Goal: Transaction & Acquisition: Purchase product/service

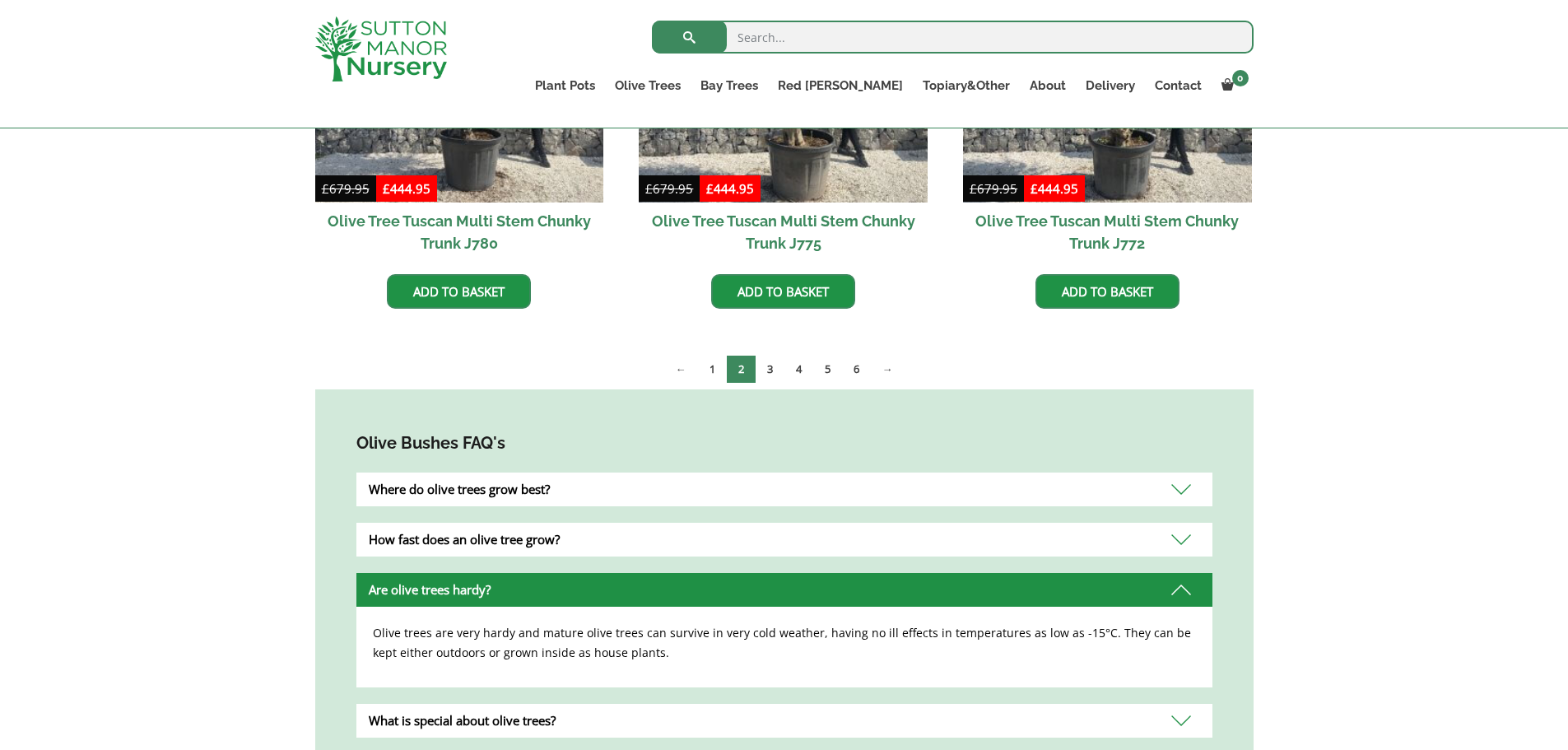
scroll to position [658, 0]
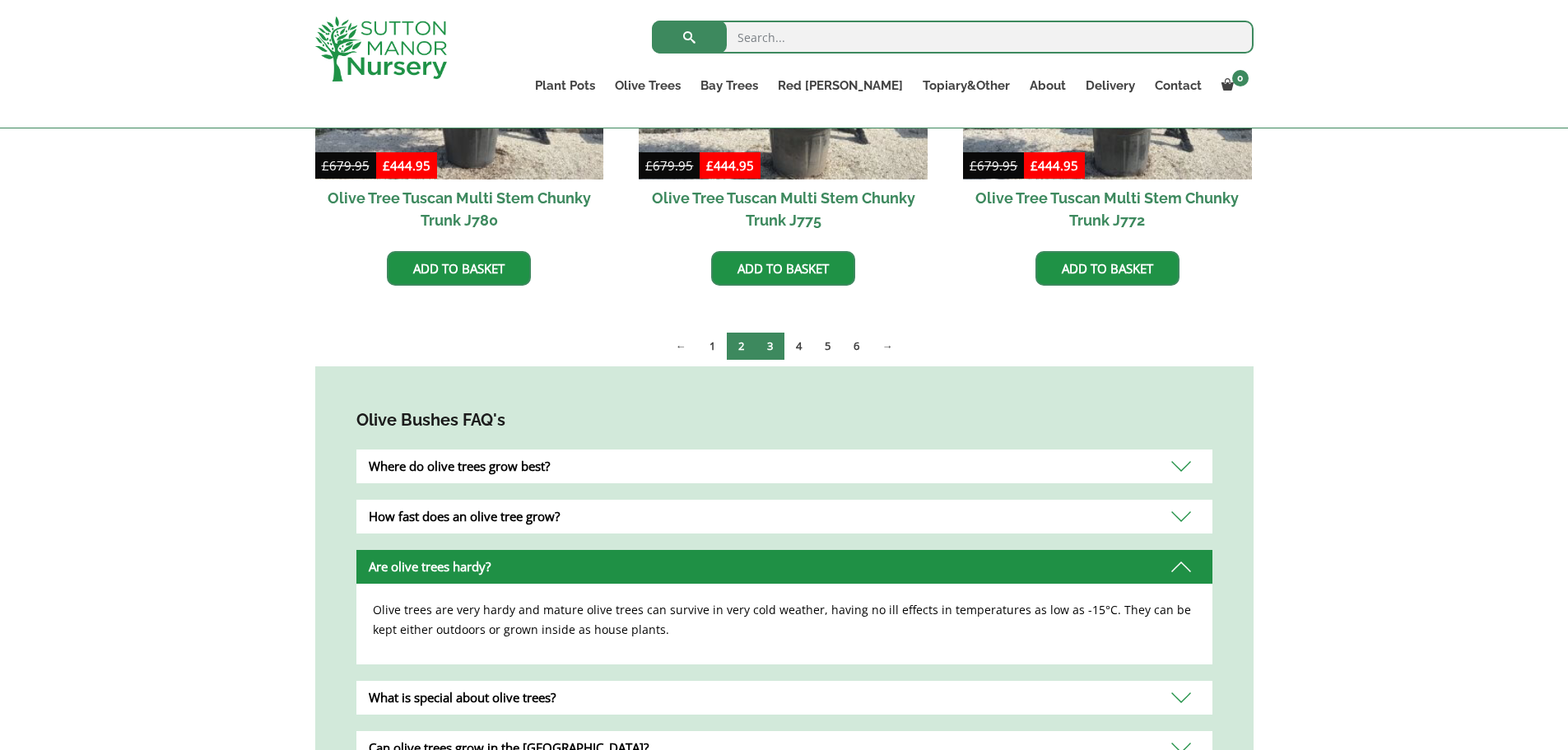
click at [757, 341] on link "3" at bounding box center [770, 346] width 29 height 27
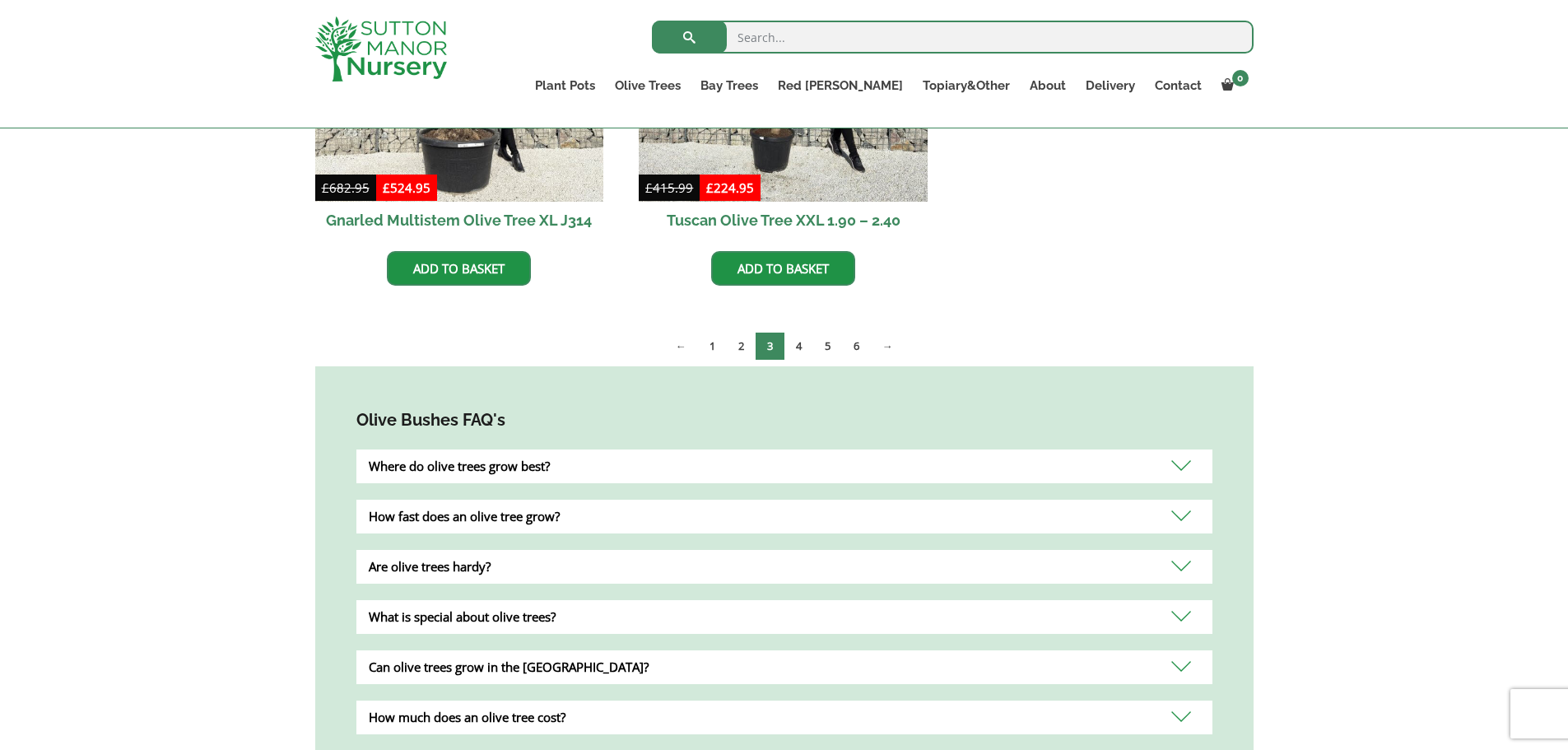
scroll to position [1481, 0]
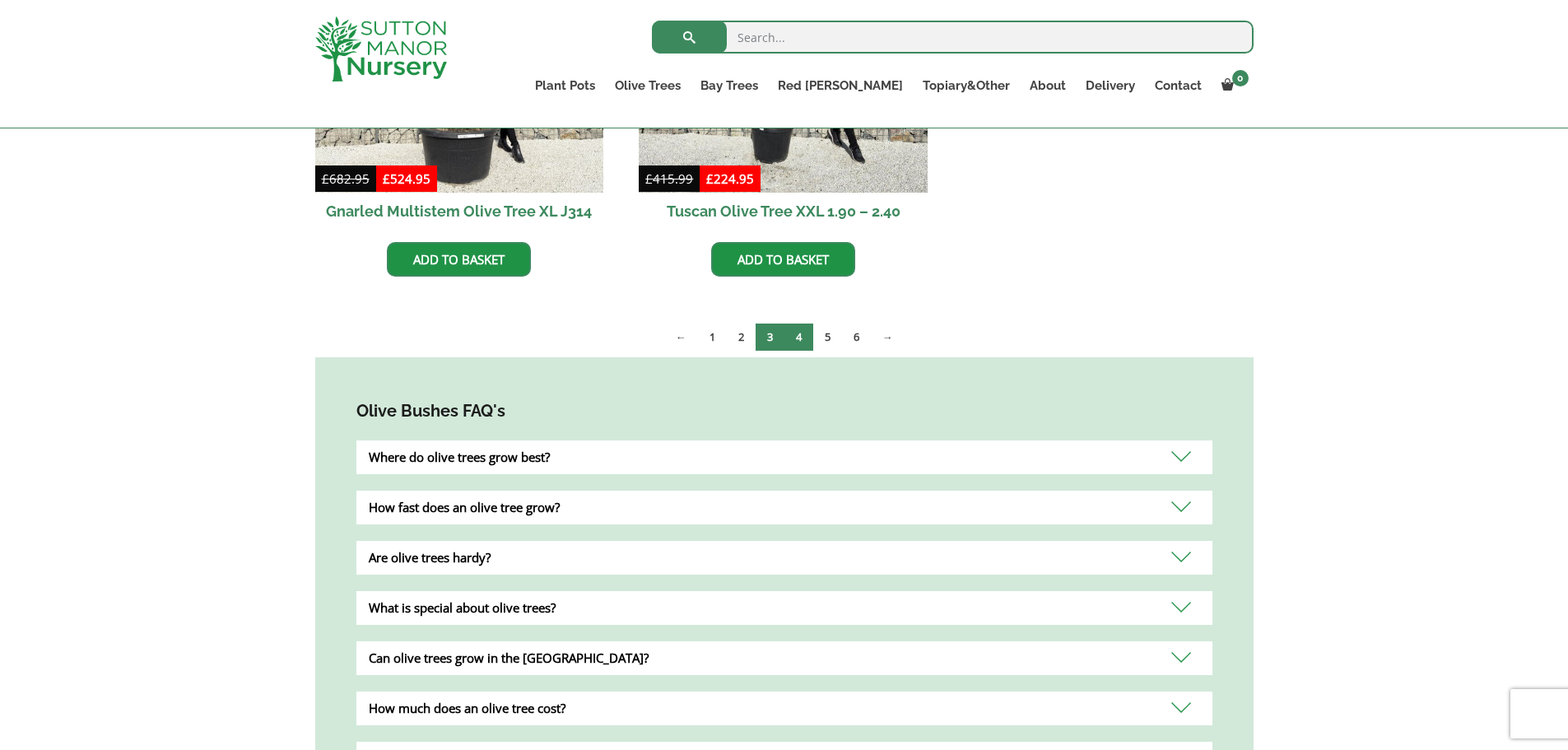
click at [796, 344] on link "4" at bounding box center [799, 337] width 29 height 27
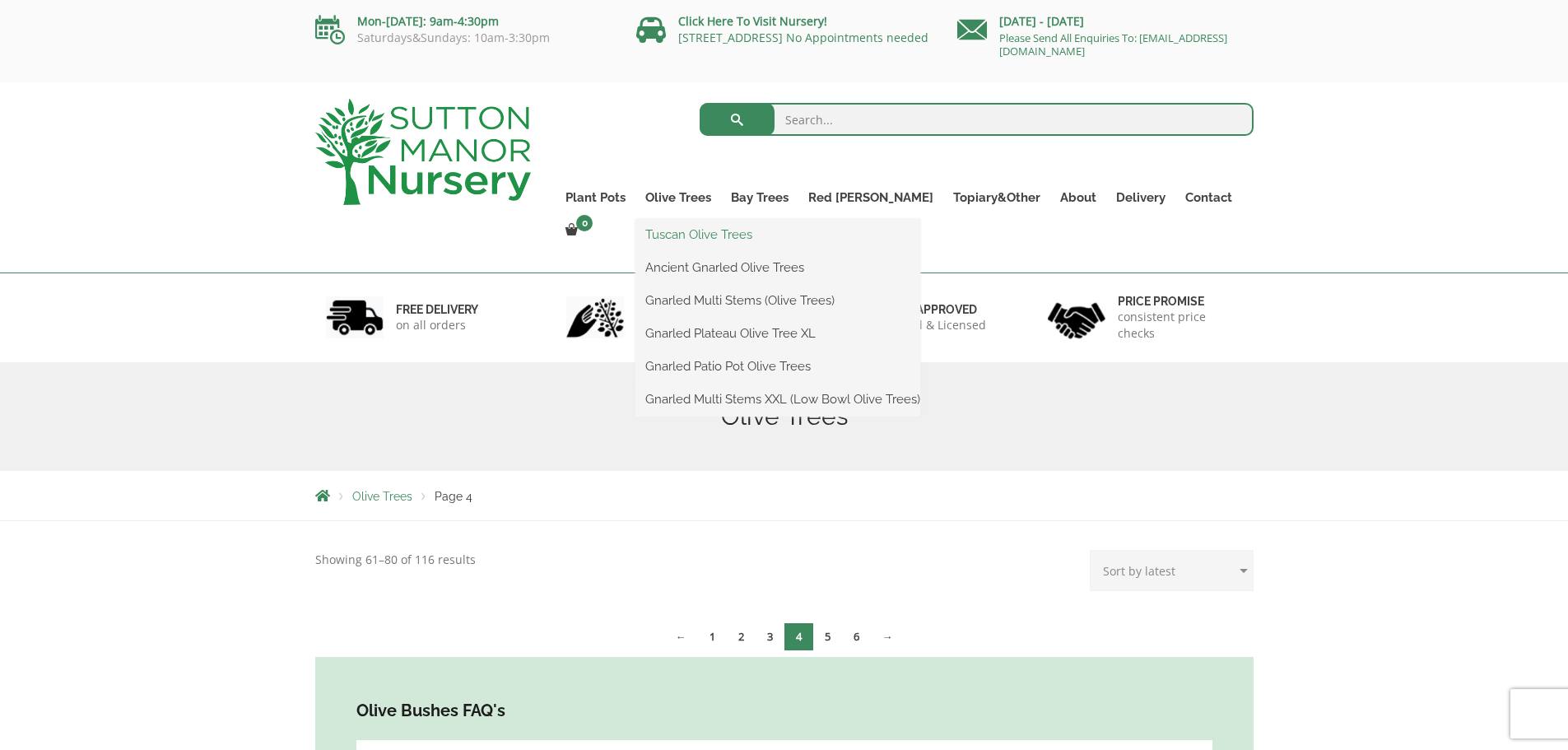
click at [729, 231] on link "Tuscan Olive Trees" at bounding box center [778, 234] width 285 height 25
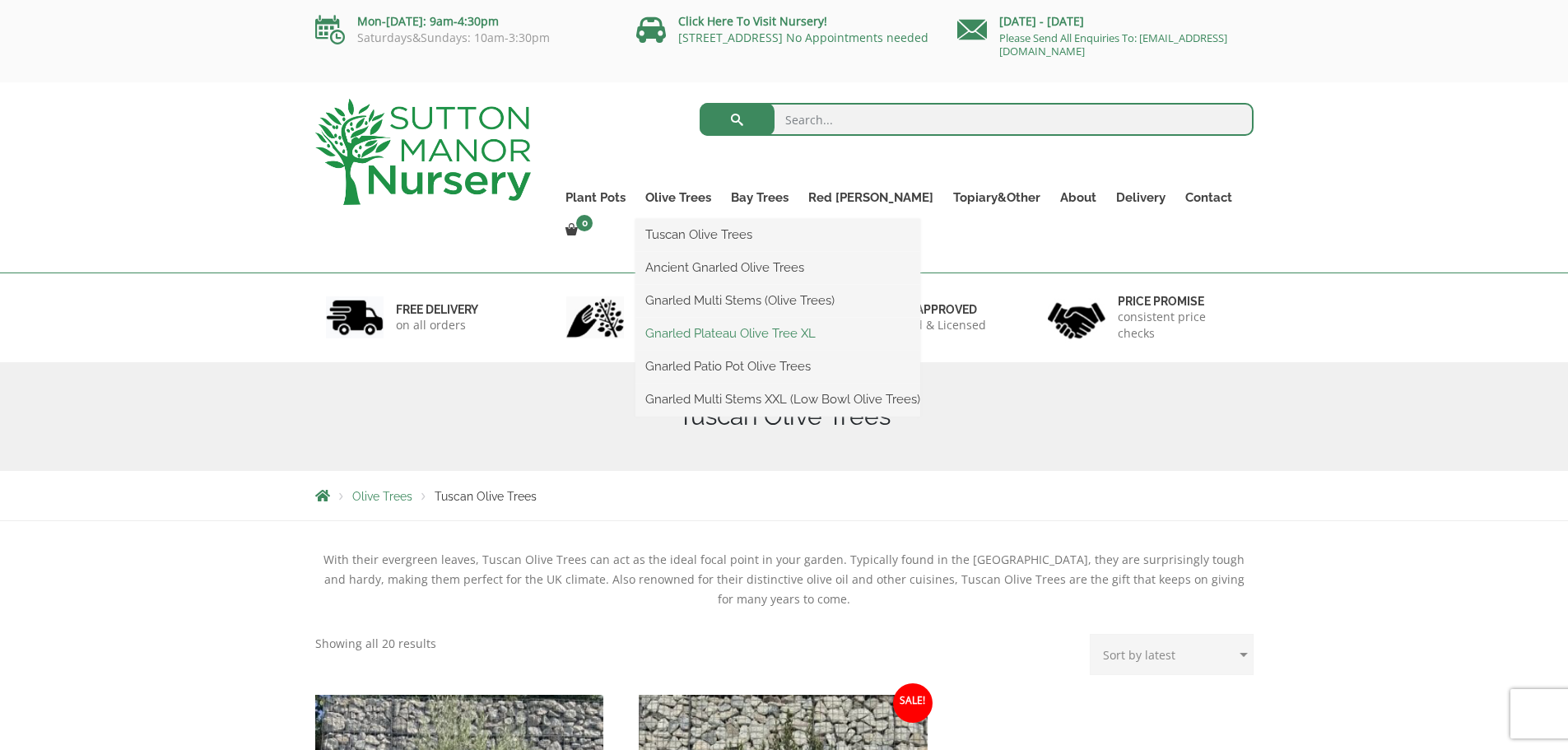
click at [740, 328] on link "Gnarled Plateau Olive Tree XL" at bounding box center [778, 333] width 285 height 25
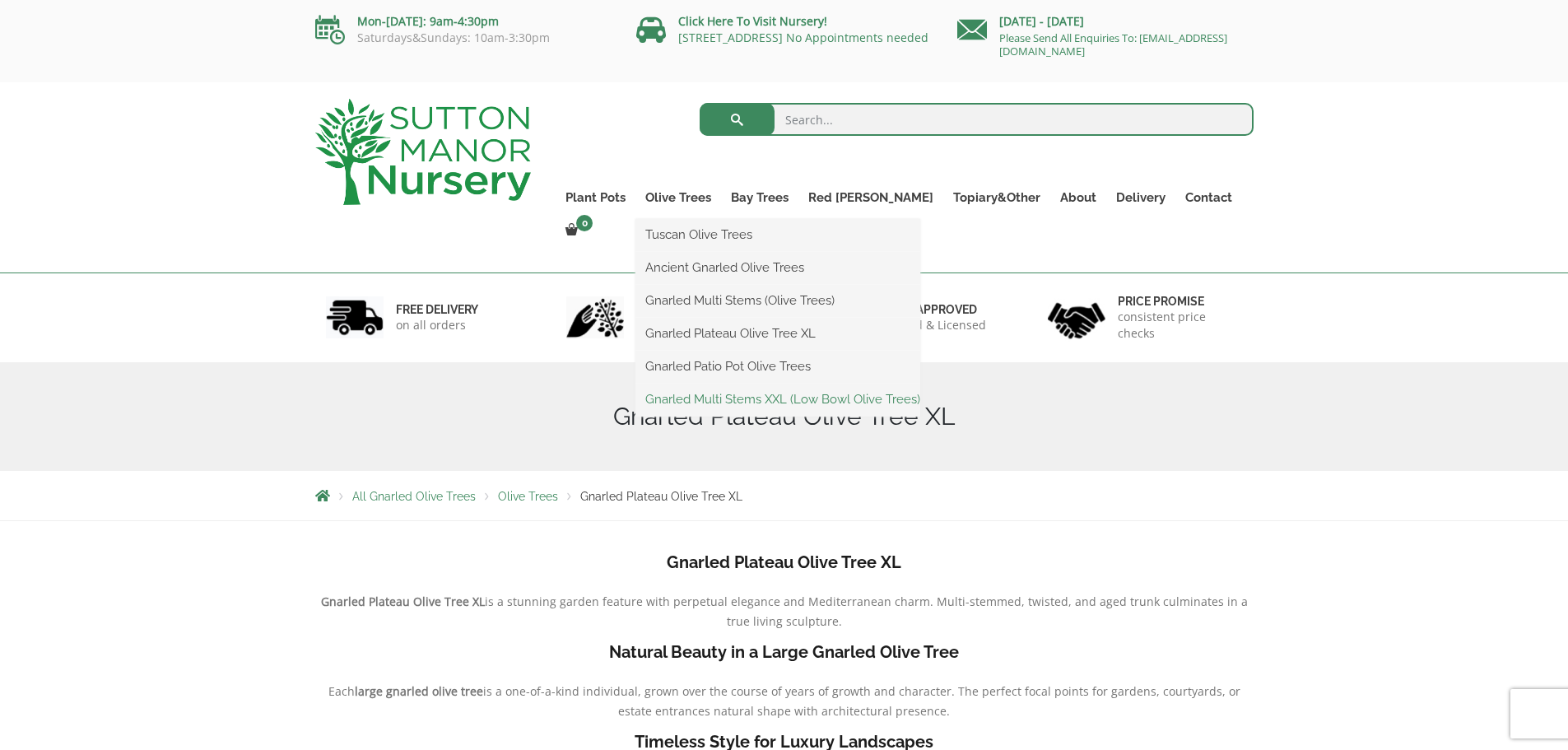
click at [730, 393] on link "Gnarled Multi Stems XXL (Low Bowl Olive Trees)" at bounding box center [778, 399] width 285 height 25
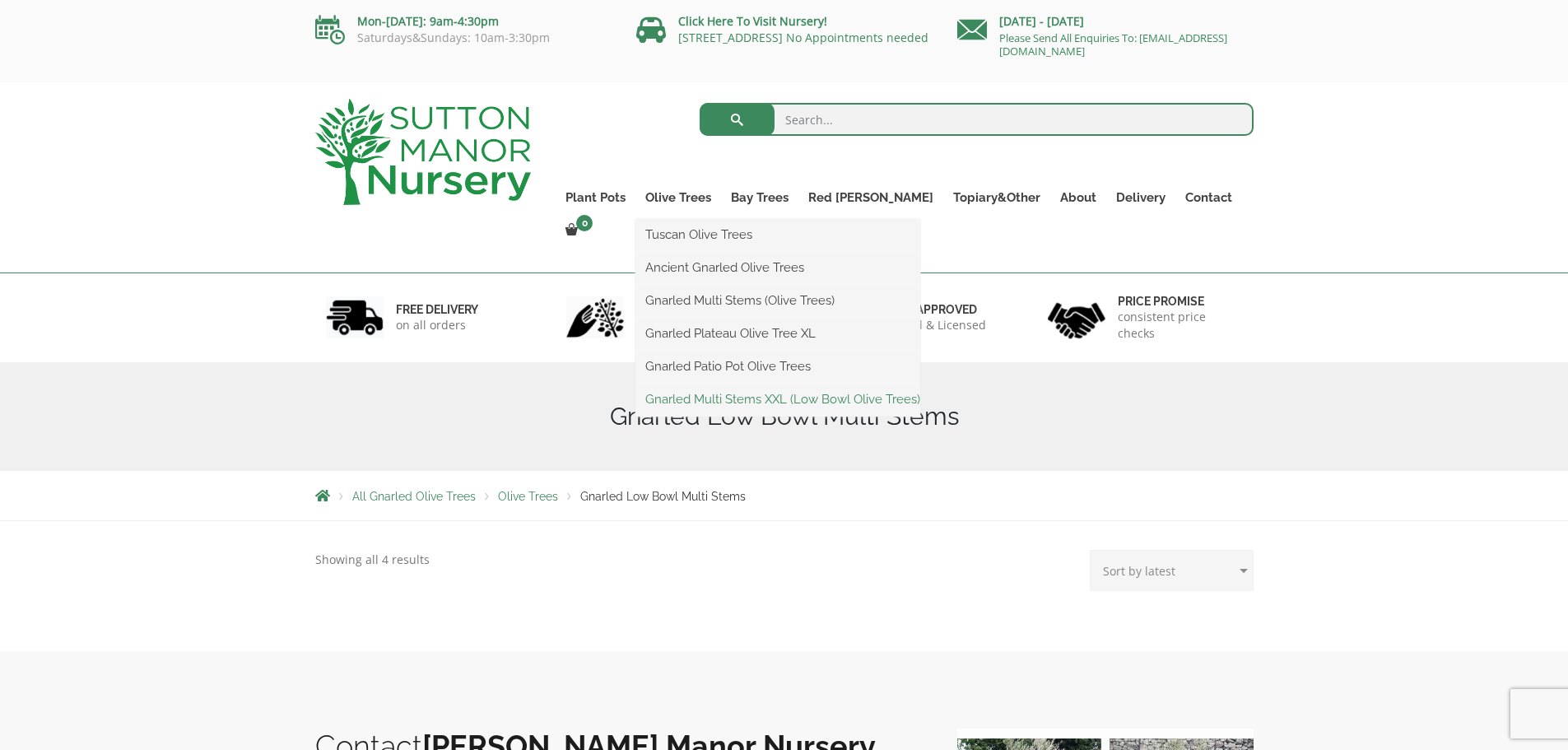
click at [745, 393] on link "Gnarled Multi Stems XXL (Low Bowl Olive Trees)" at bounding box center [778, 399] width 285 height 25
click at [748, 393] on link "Gnarled Multi Stems XXL (Low Bowl Olive Trees)" at bounding box center [778, 399] width 285 height 25
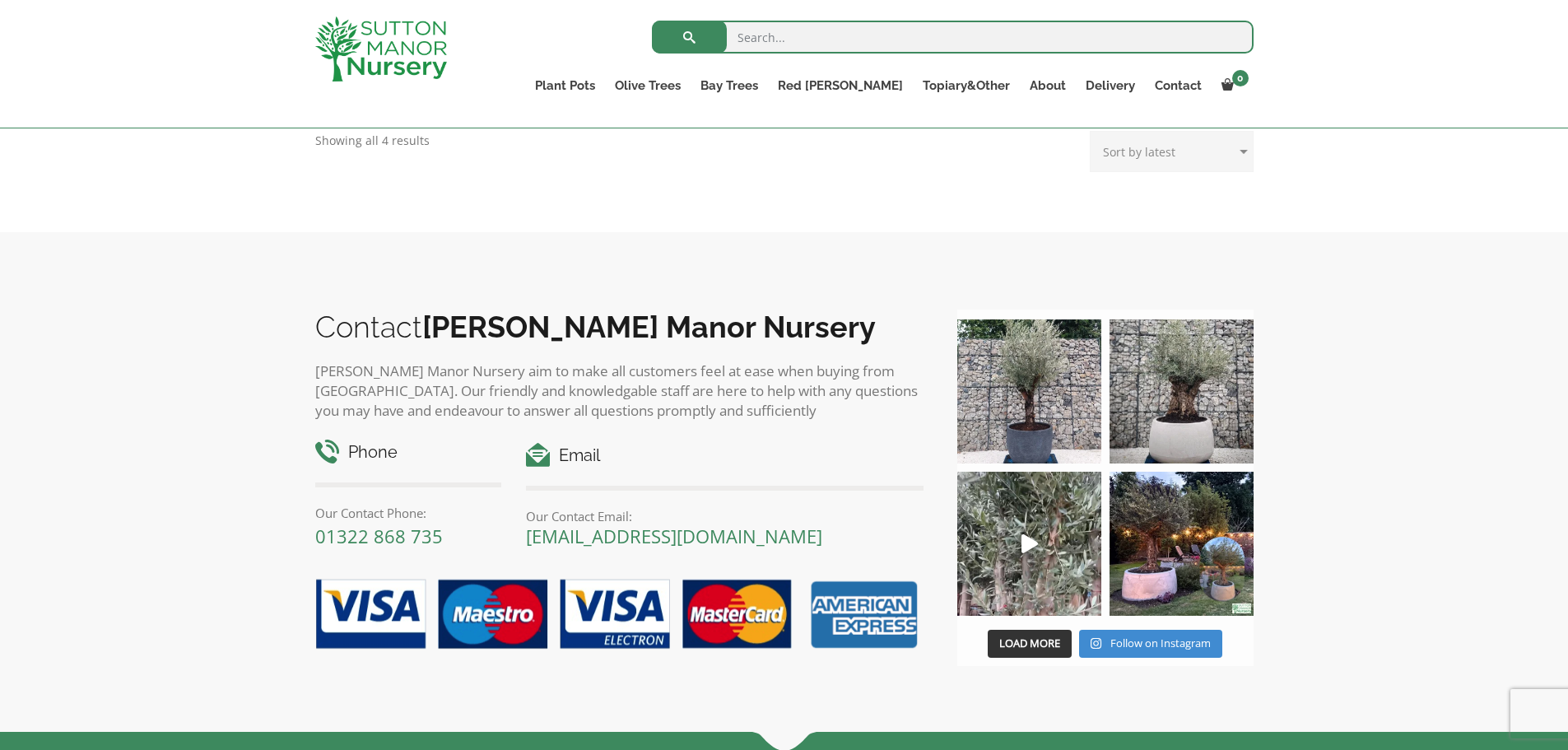
scroll to position [411, 0]
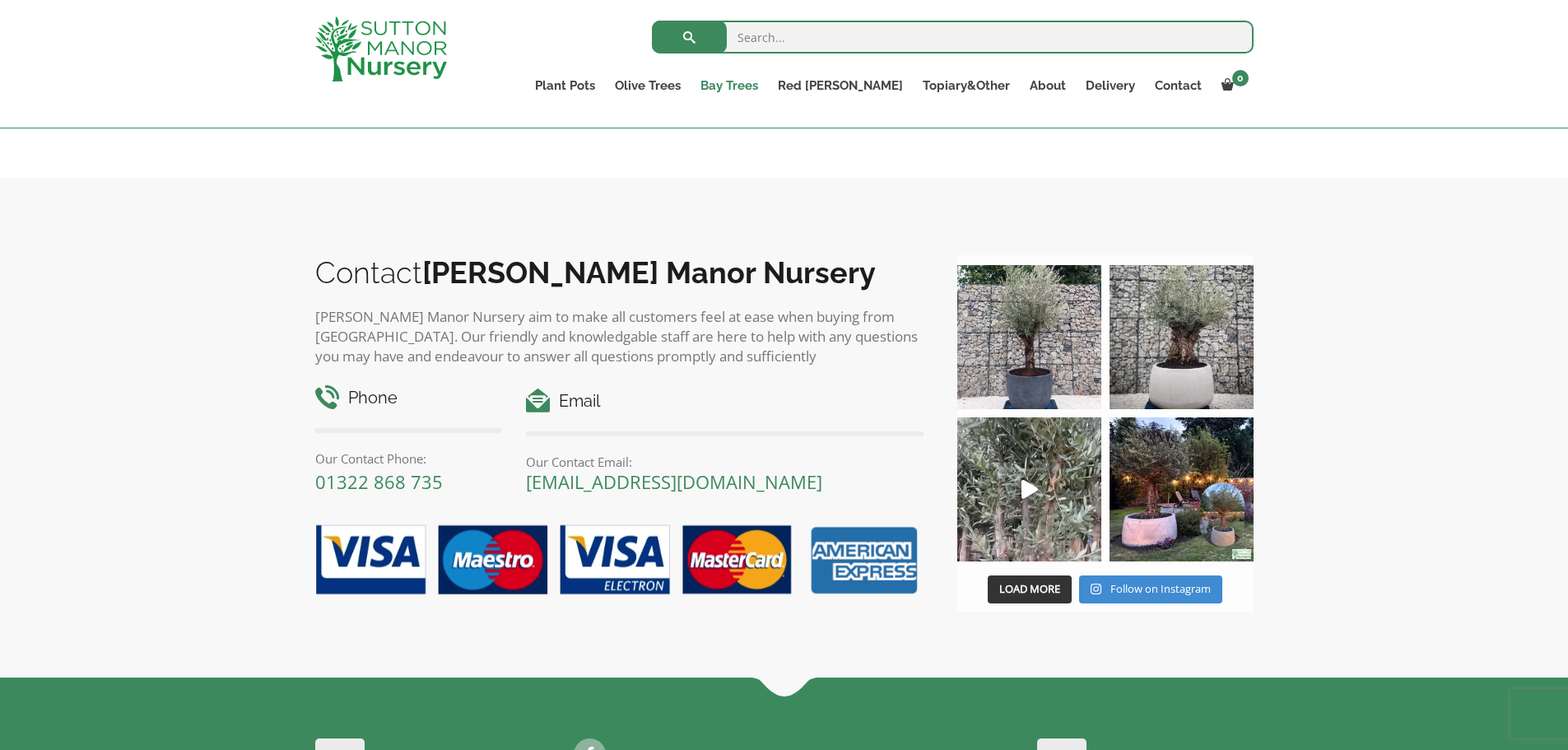
click at [768, 85] on link "Bay Trees" at bounding box center [730, 85] width 77 height 23
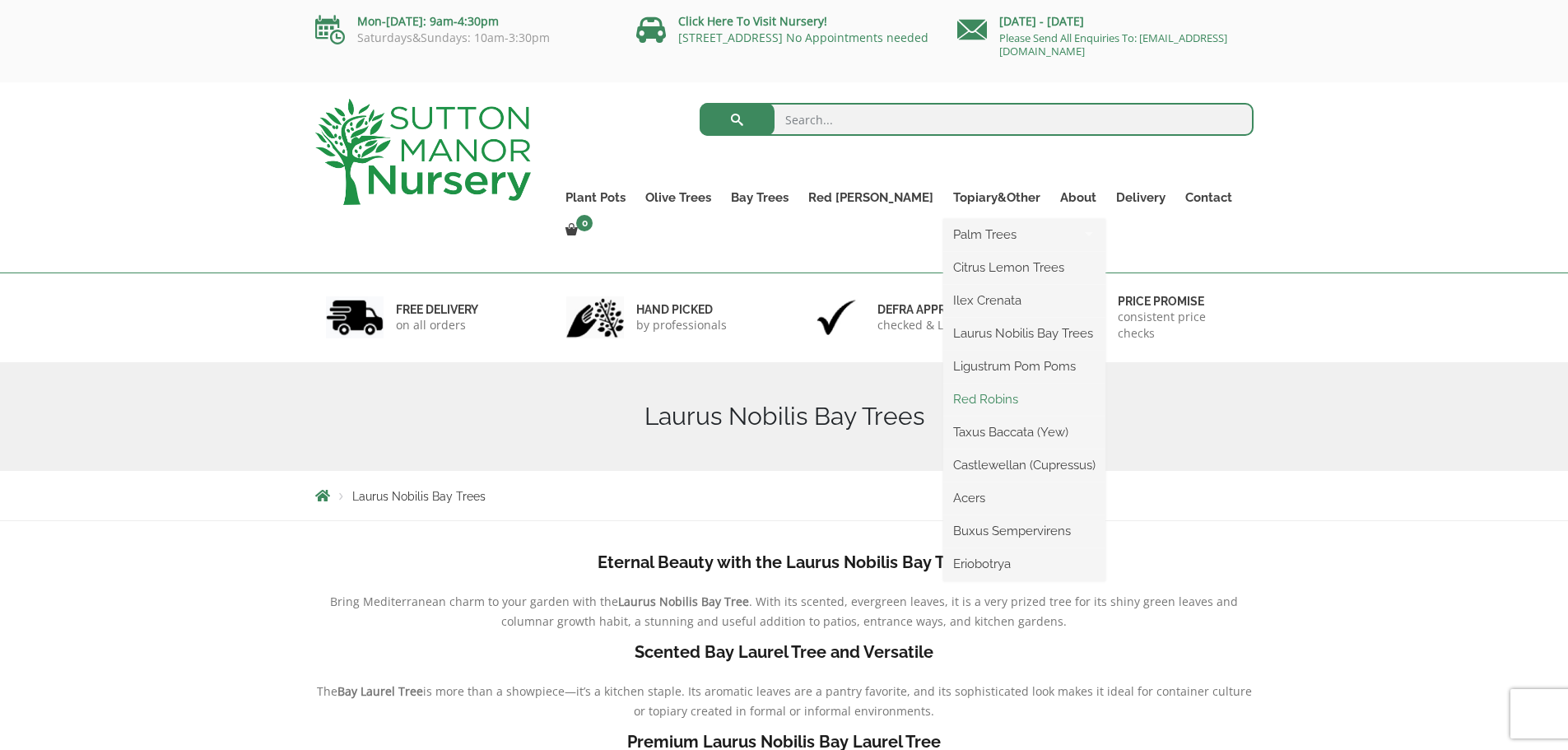
click at [948, 395] on link "Red Robins" at bounding box center [1024, 399] width 162 height 25
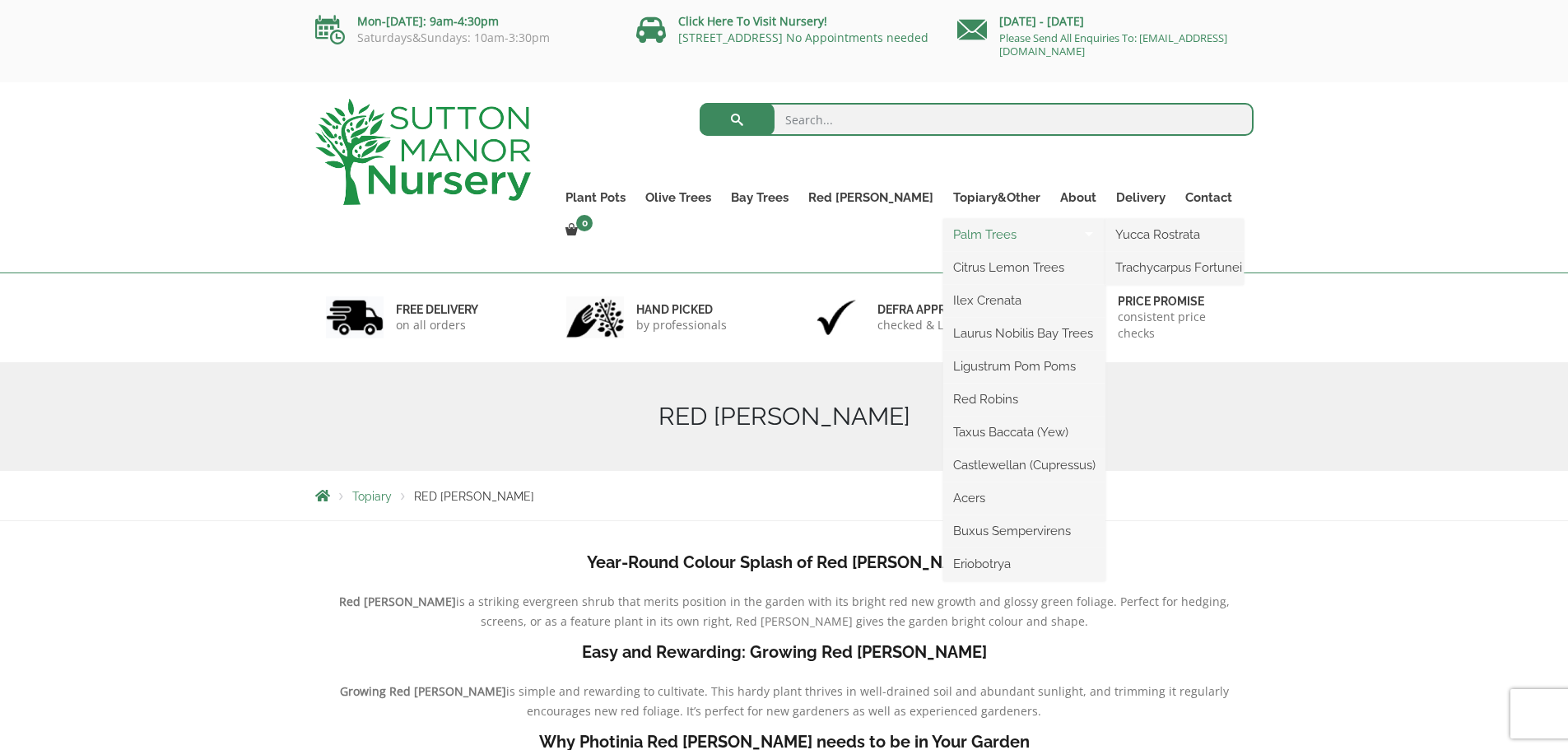
click at [943, 233] on link "Palm Trees" at bounding box center [1024, 234] width 162 height 25
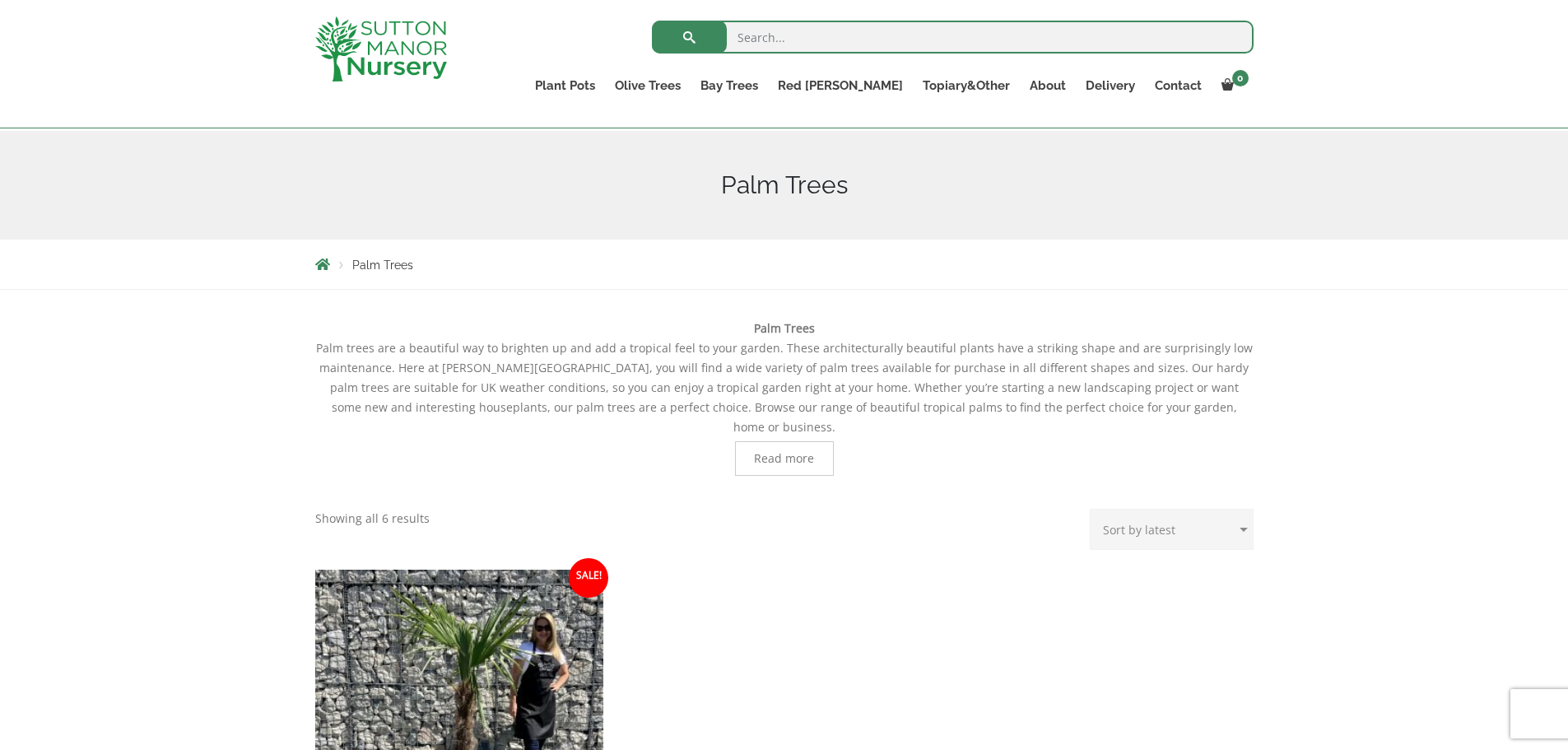
scroll to position [411, 0]
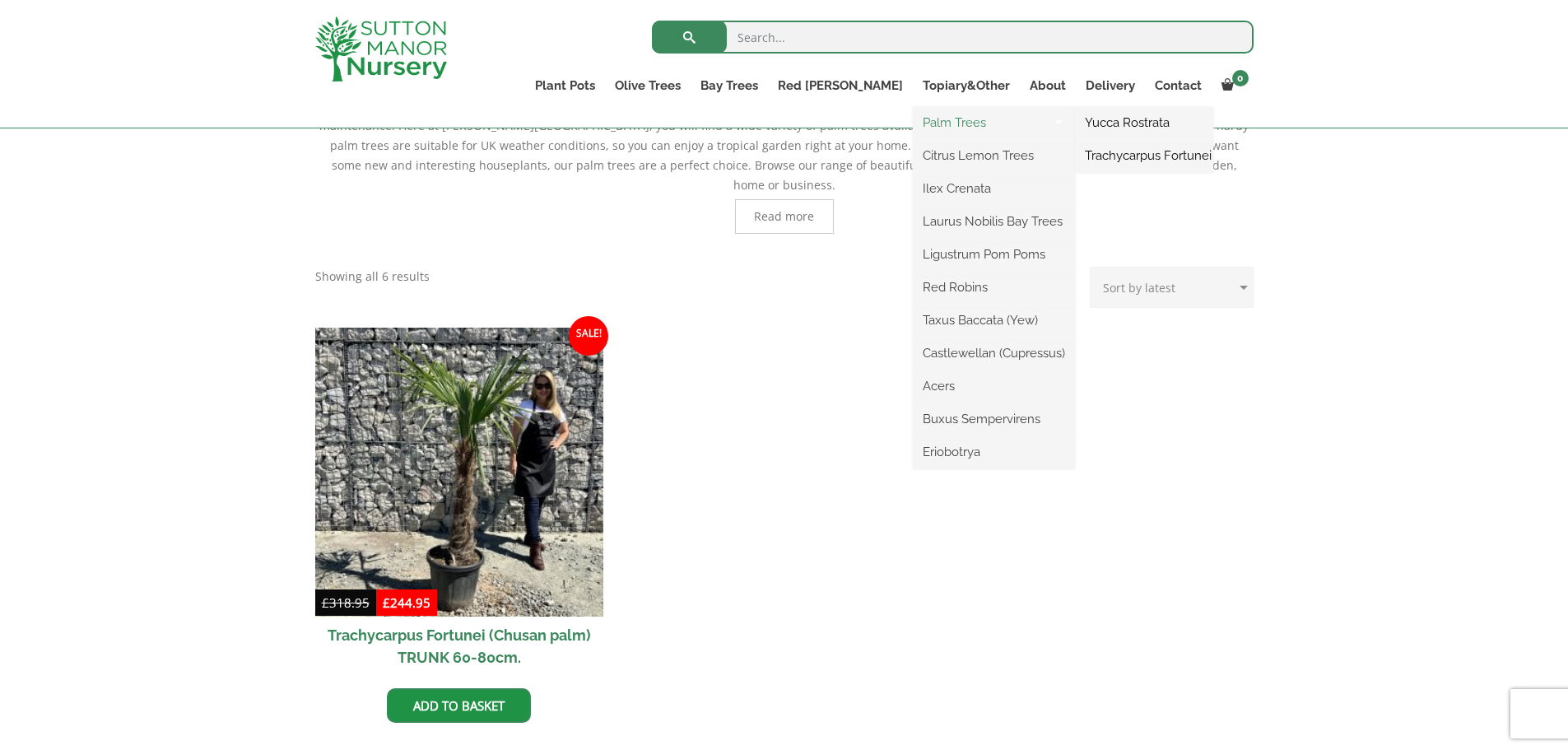
click at [963, 122] on link "Palm Trees" at bounding box center [994, 123] width 162 height 25
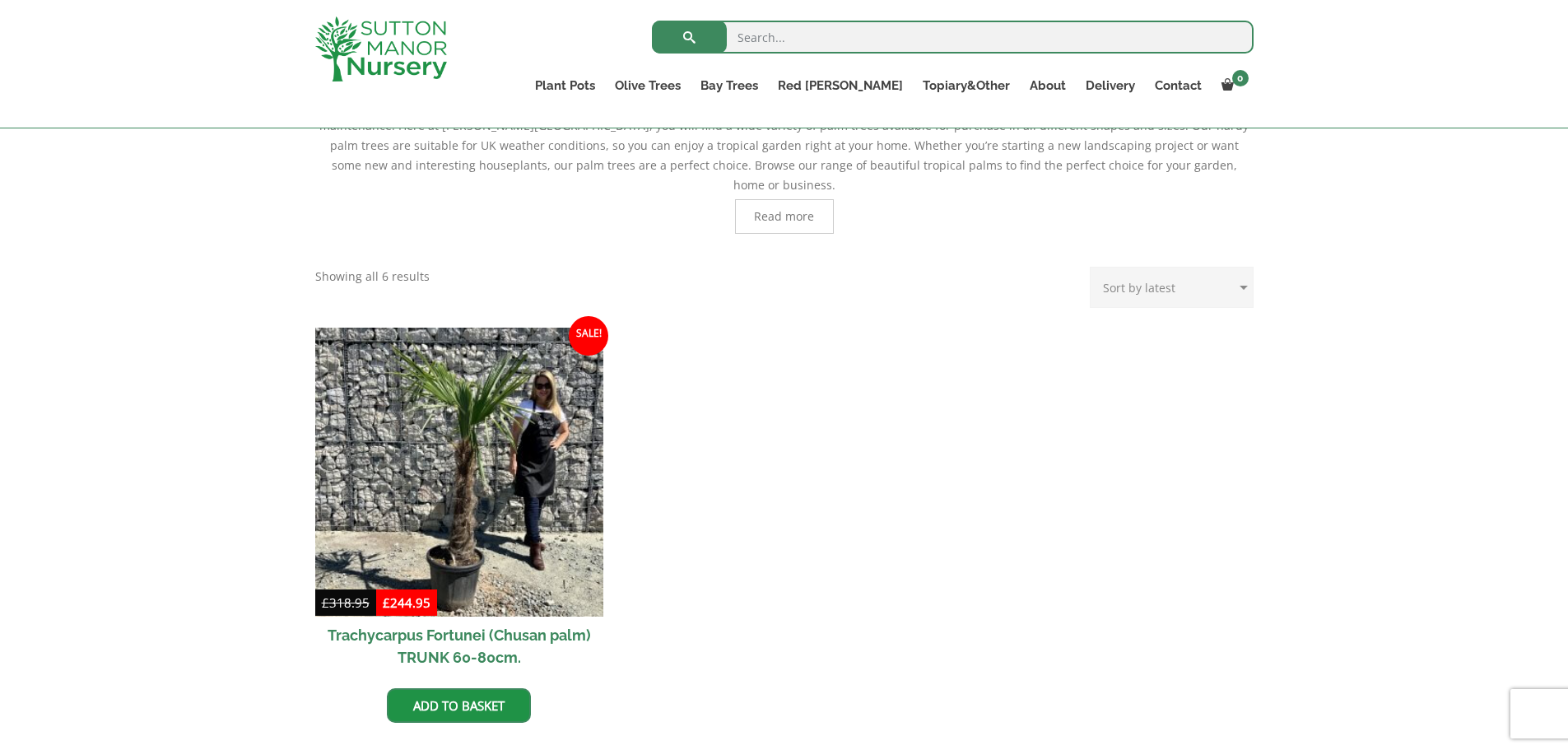
click at [459, 616] on h2 "Trachycarpus Fortunei (Chusan palm) TRUNK 60-80cm." at bounding box center [460, 645] width 289 height 59
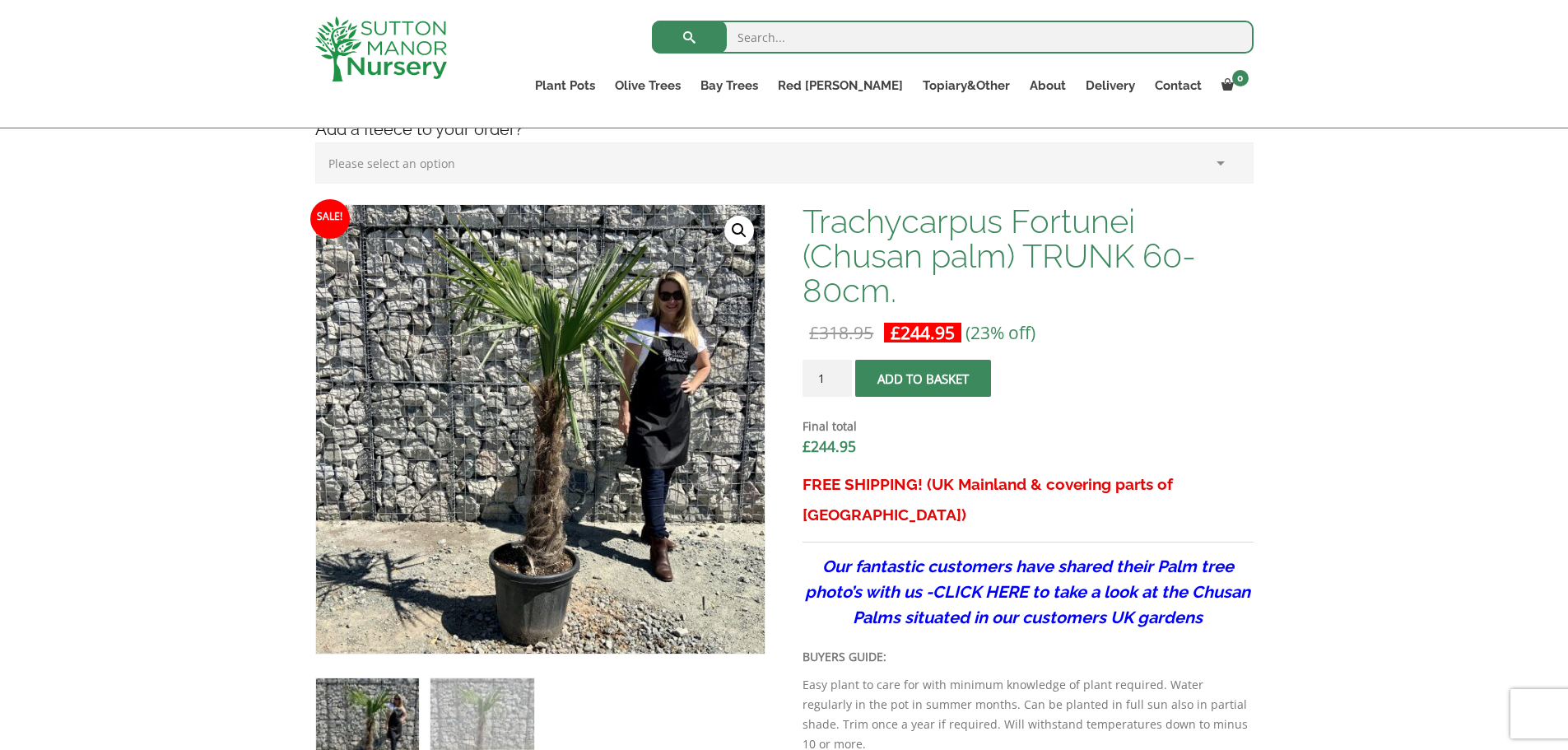
scroll to position [329, 0]
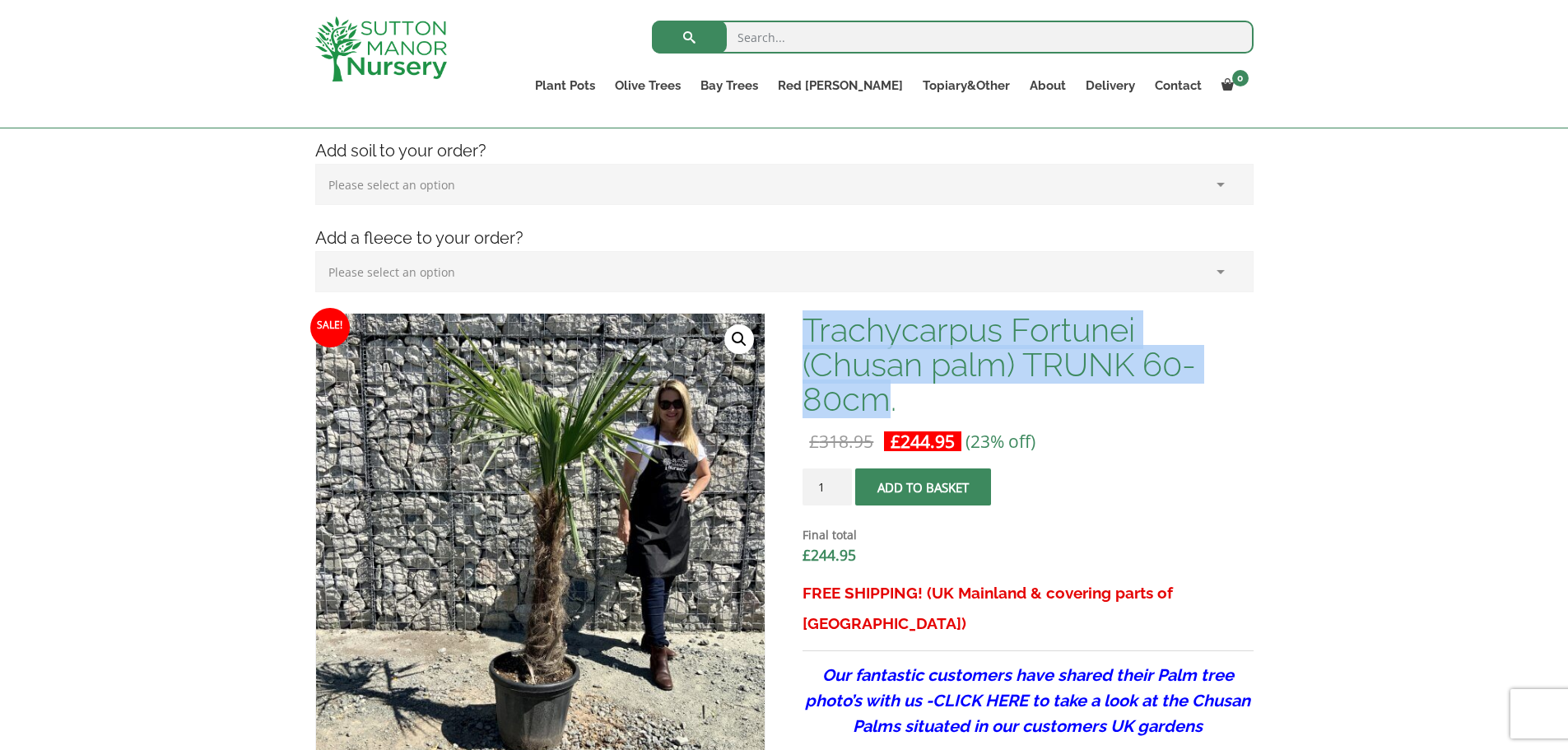
drag, startPoint x: 893, startPoint y: 403, endPoint x: 808, endPoint y: 326, distance: 114.7
click at [808, 326] on h1 "Trachycarpus Fortunei (Chusan palm) TRUNK 60-80cm." at bounding box center [1027, 364] width 450 height 104
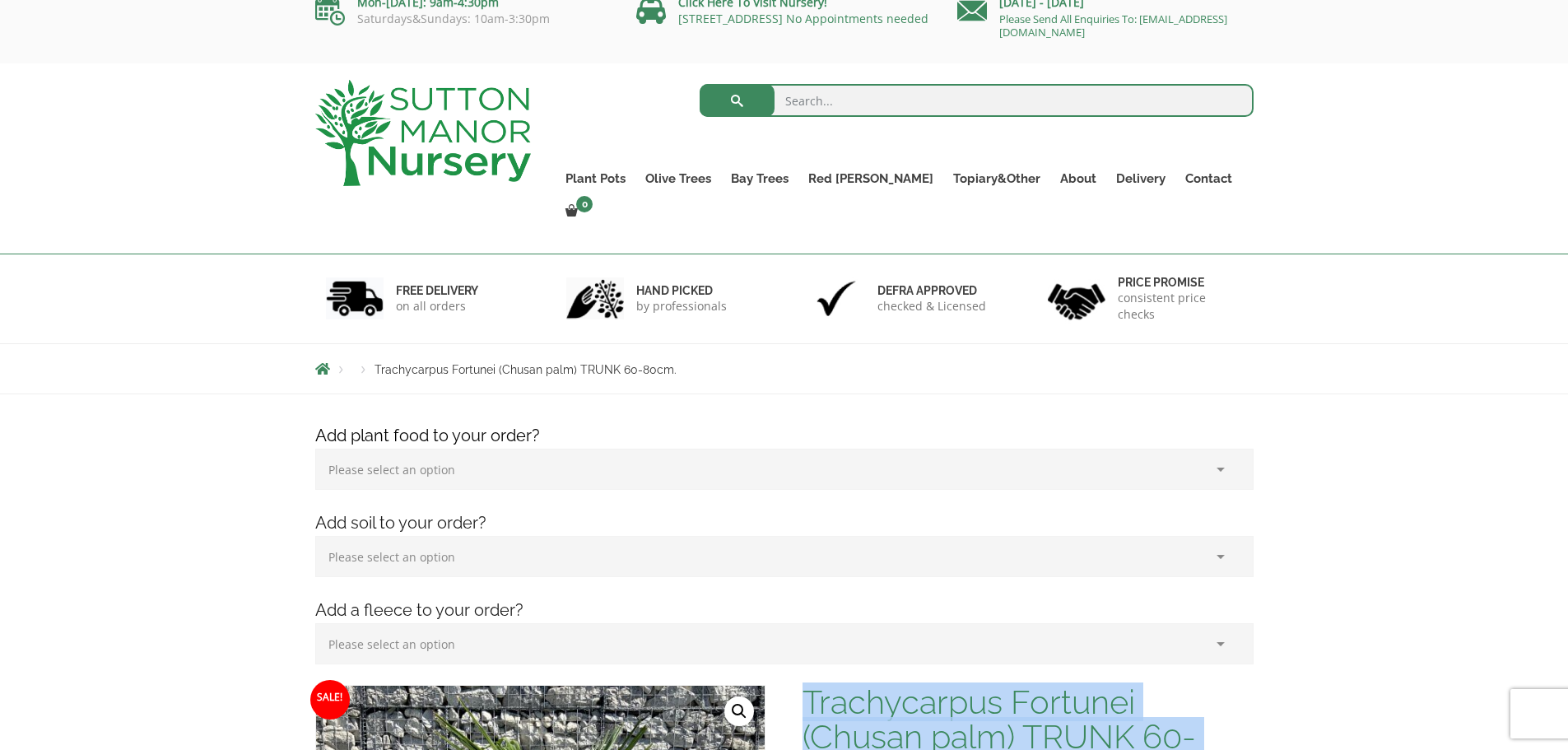
scroll to position [0, 0]
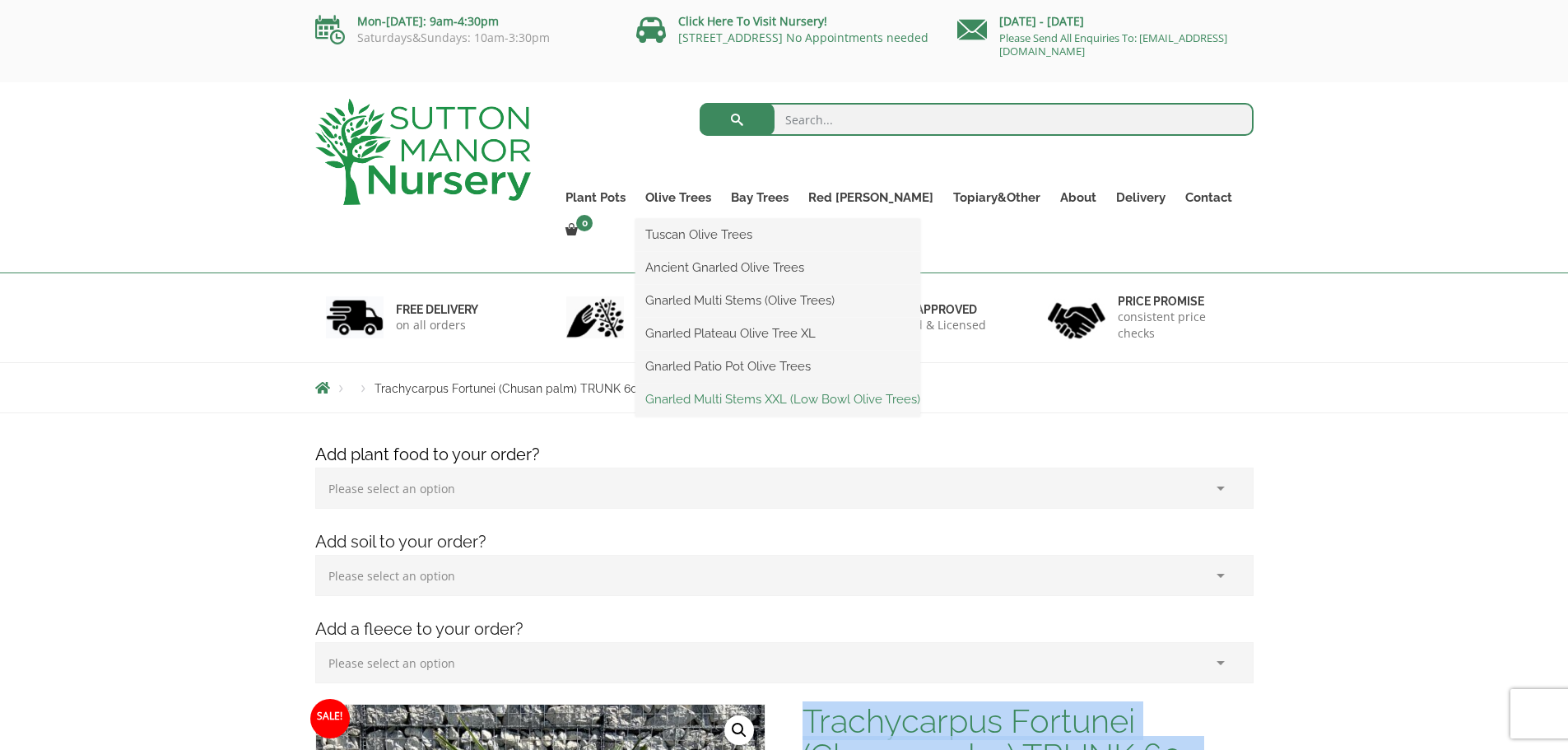
click at [741, 398] on link "Gnarled Multi Stems XXL (Low Bowl Olive Trees)" at bounding box center [778, 399] width 285 height 25
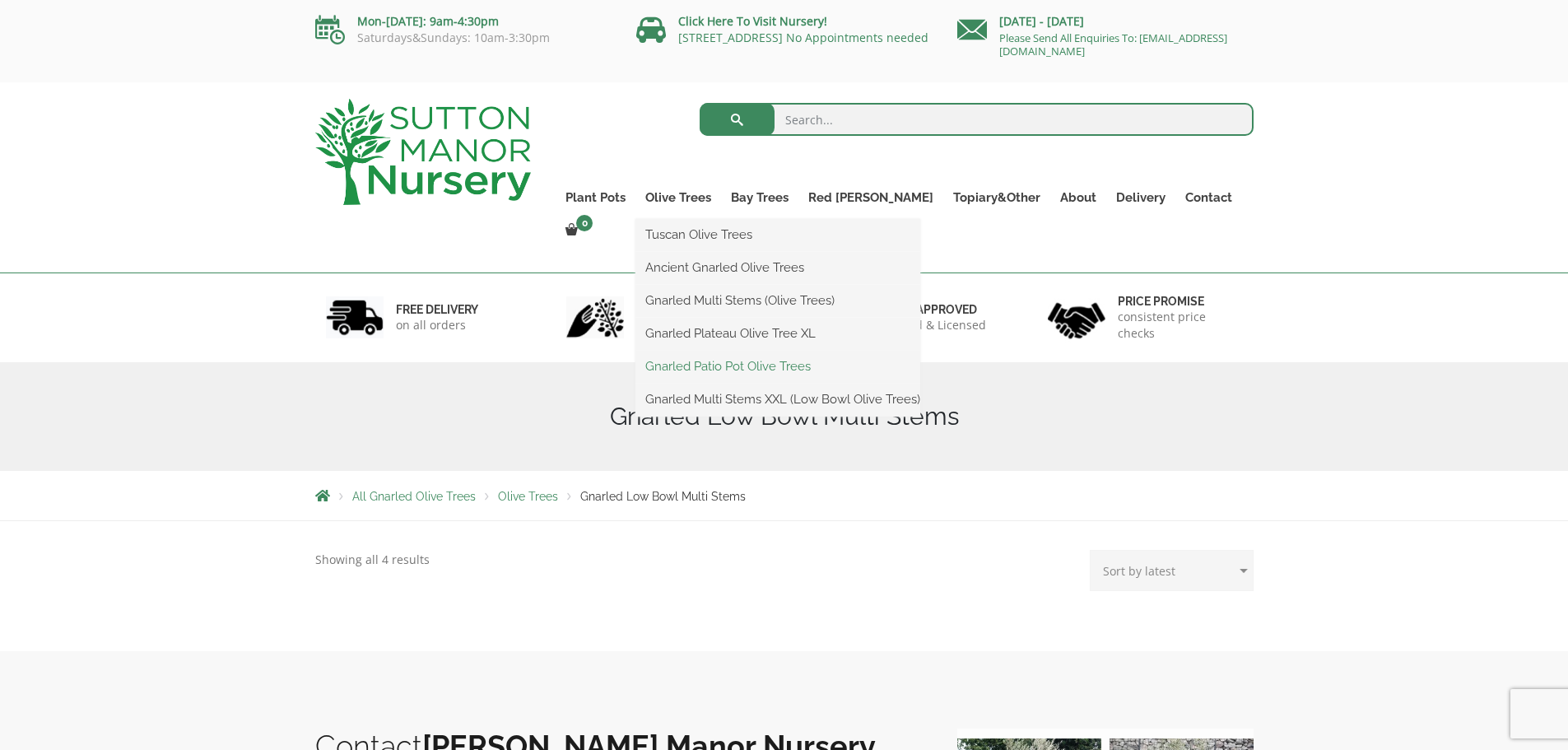
click at [742, 366] on link "Gnarled Patio Pot Olive Trees" at bounding box center [778, 366] width 285 height 25
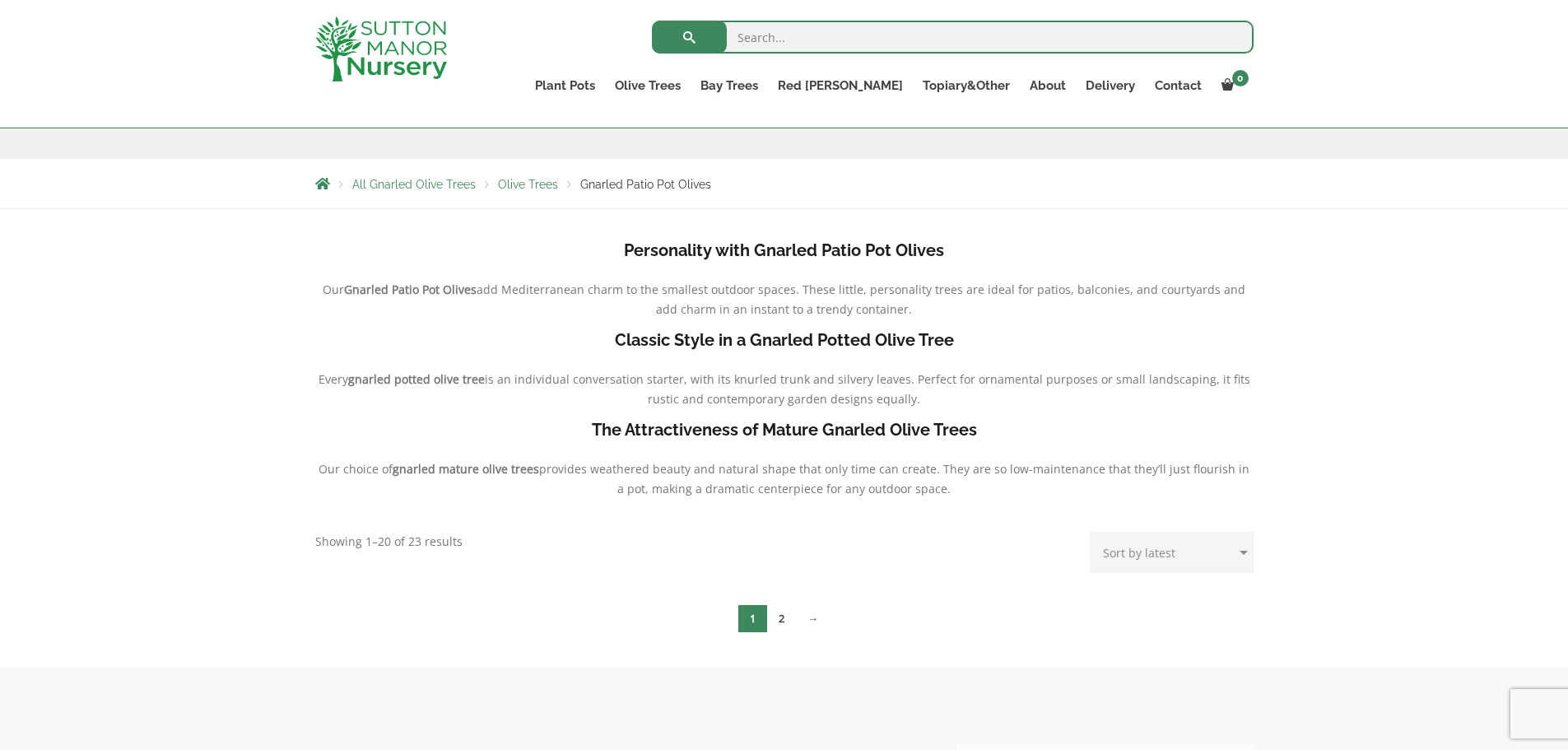
scroll to position [82, 0]
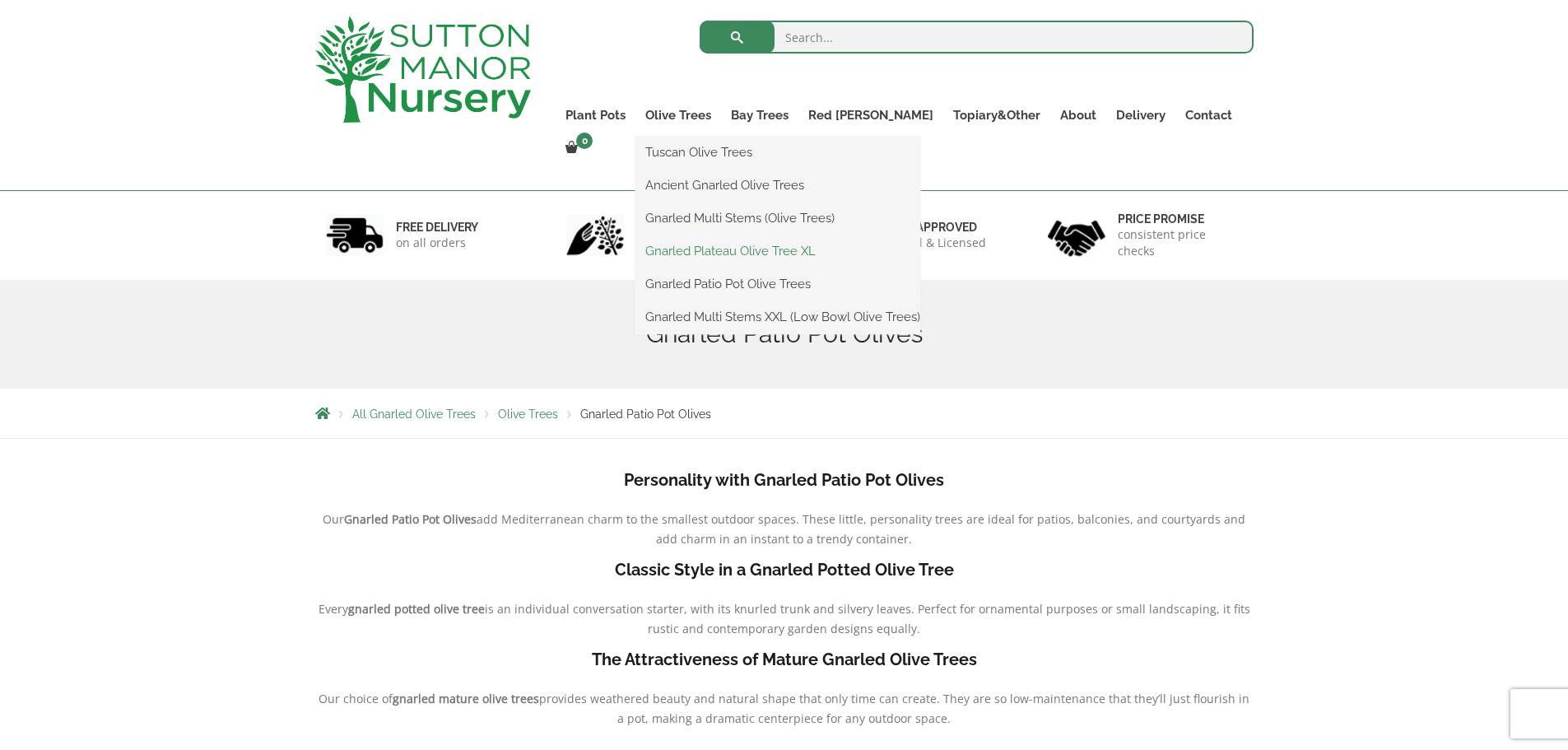
click at [758, 250] on link "Gnarled Plateau Olive Tree XL" at bounding box center [778, 250] width 285 height 25
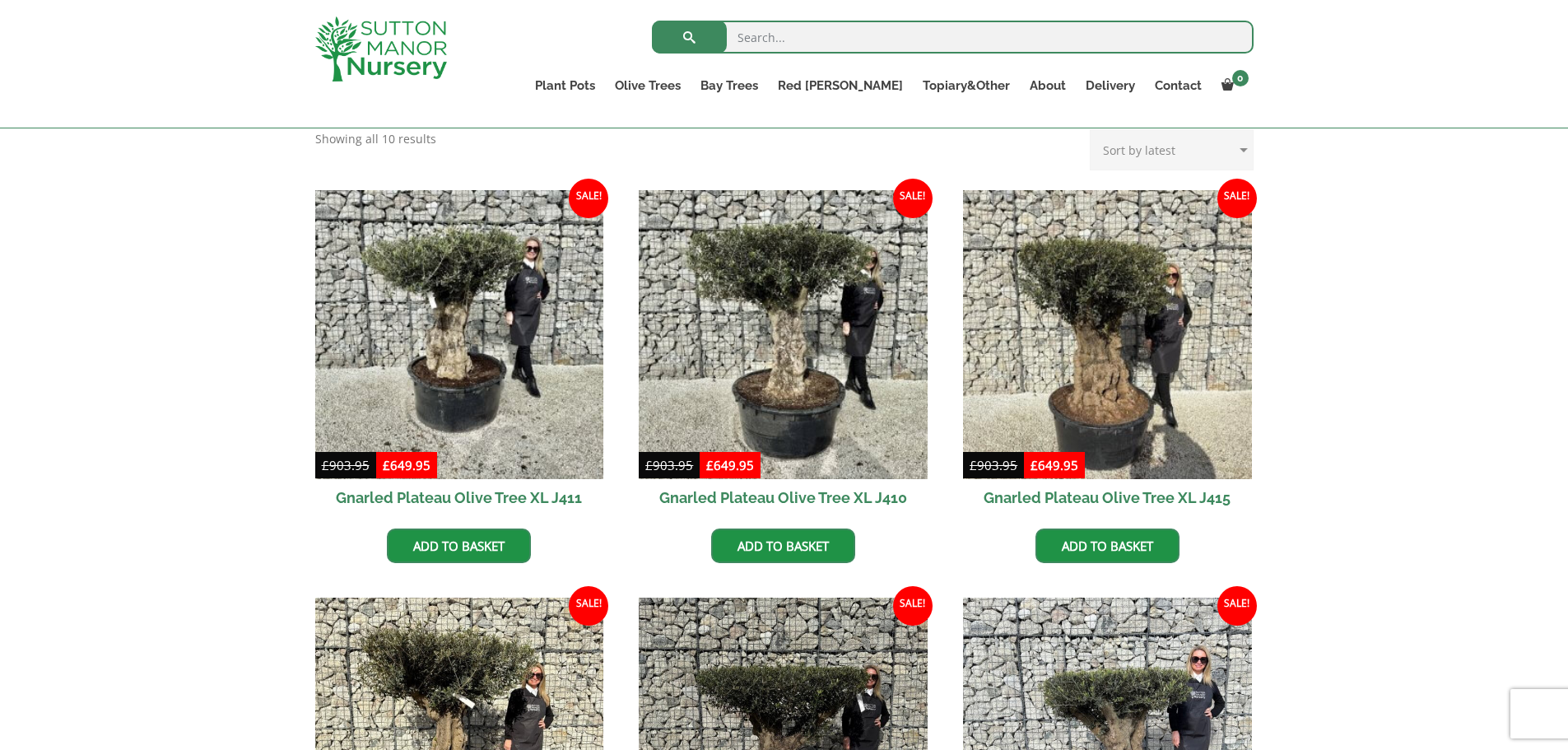
scroll to position [658, 0]
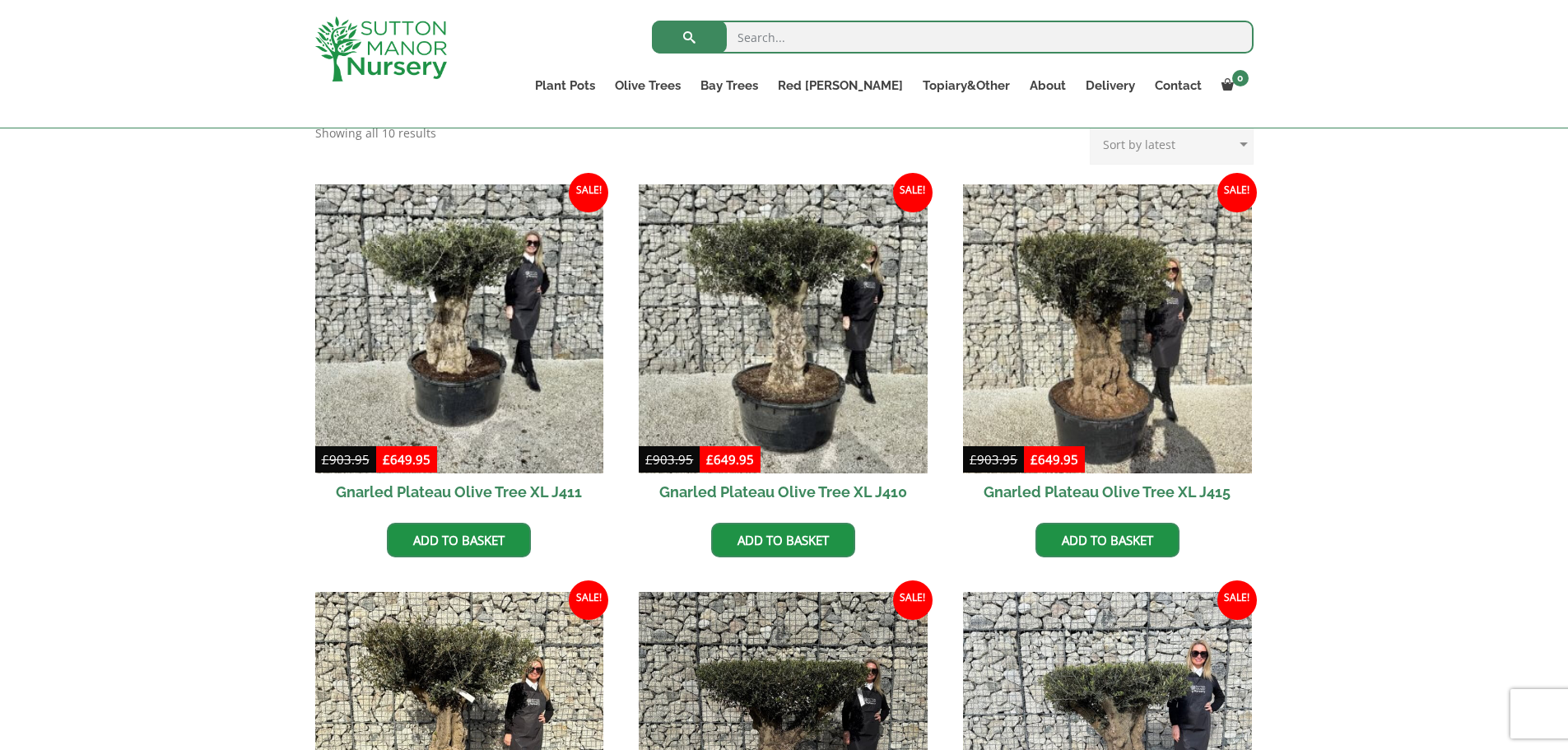
click at [925, 544] on li "Sale! £ 903.95 Original price was: £903.95. £ 649.95 Current price is: £649.95.…" at bounding box center [783, 370] width 289 height 373
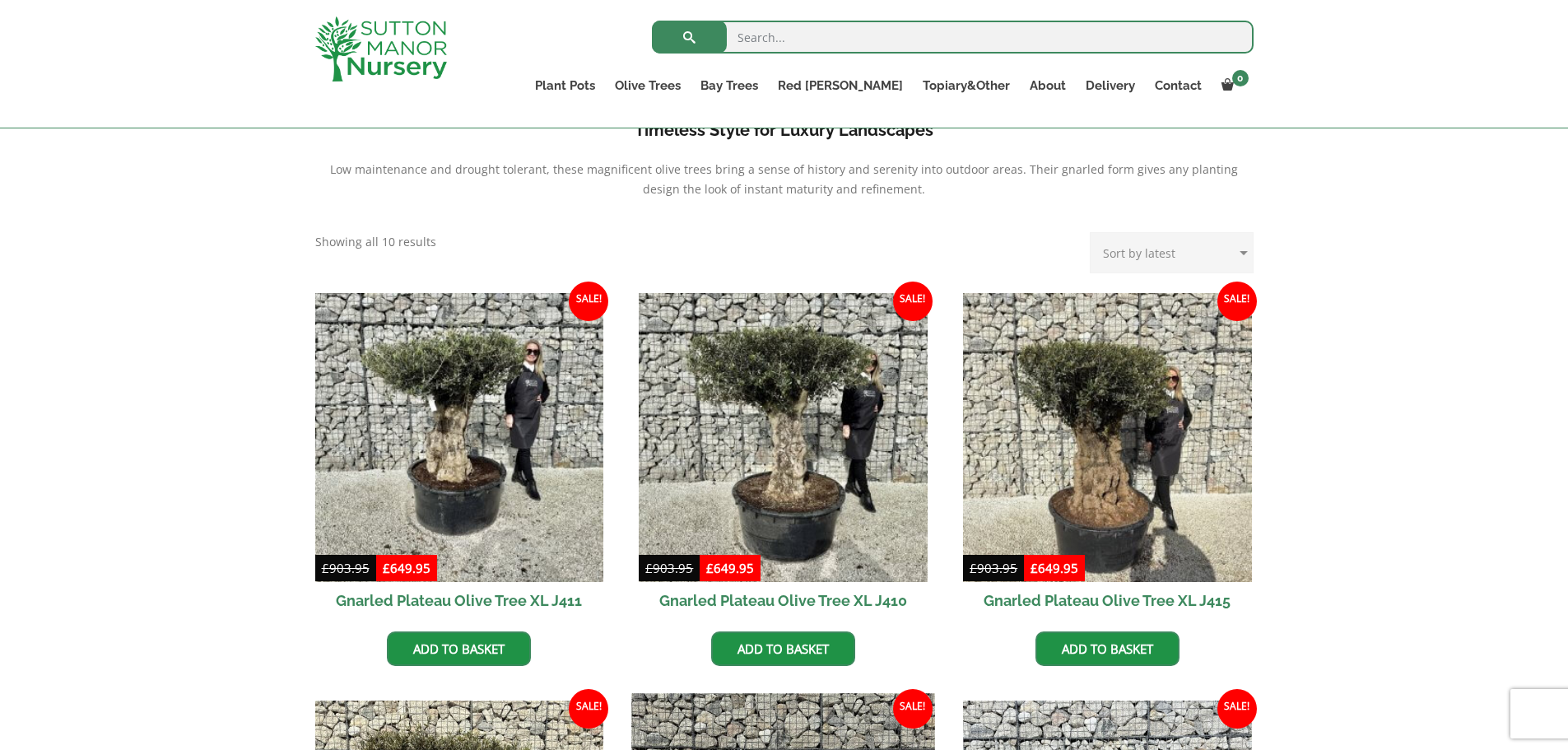
scroll to position [494, 0]
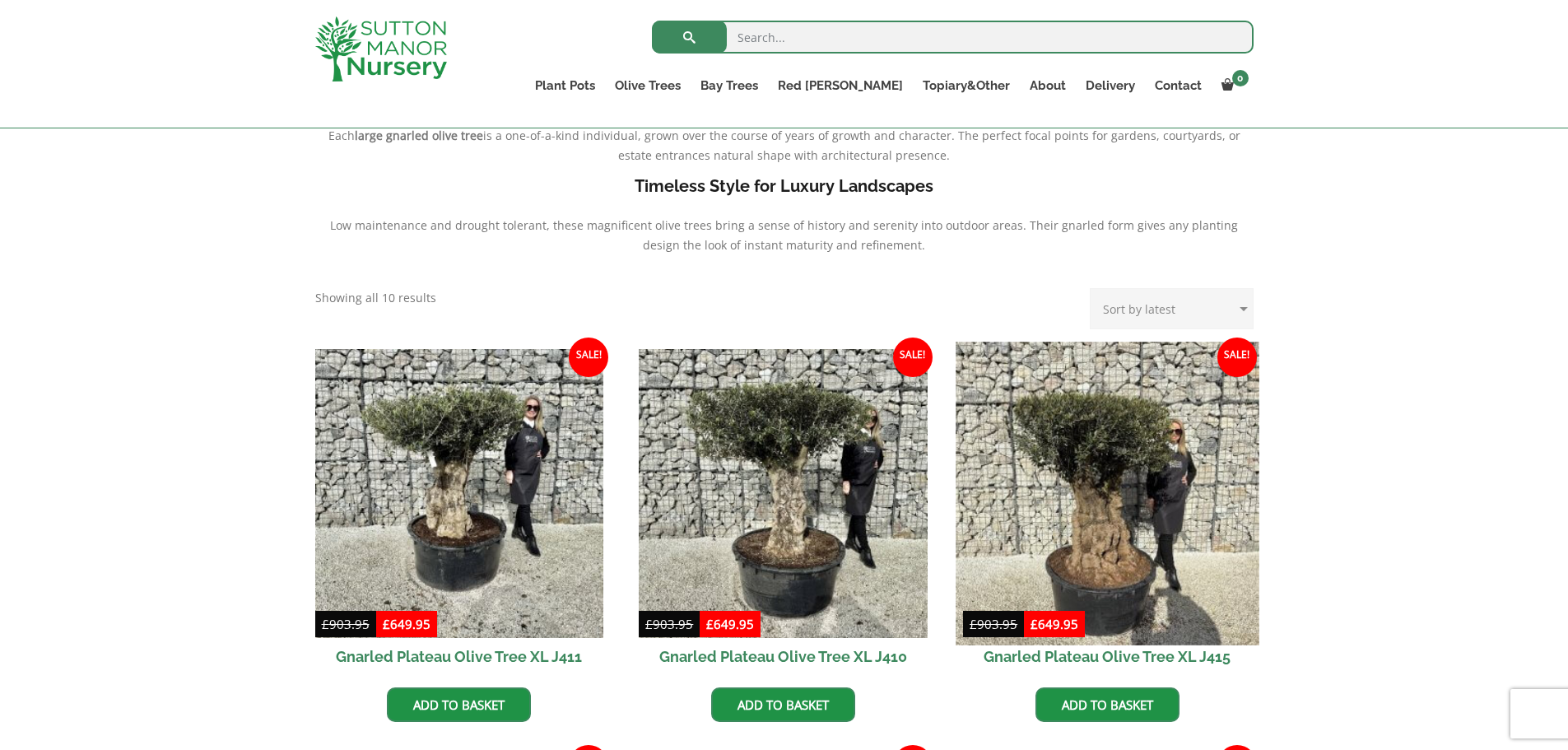
click at [1174, 556] on img at bounding box center [1107, 492] width 303 height 303
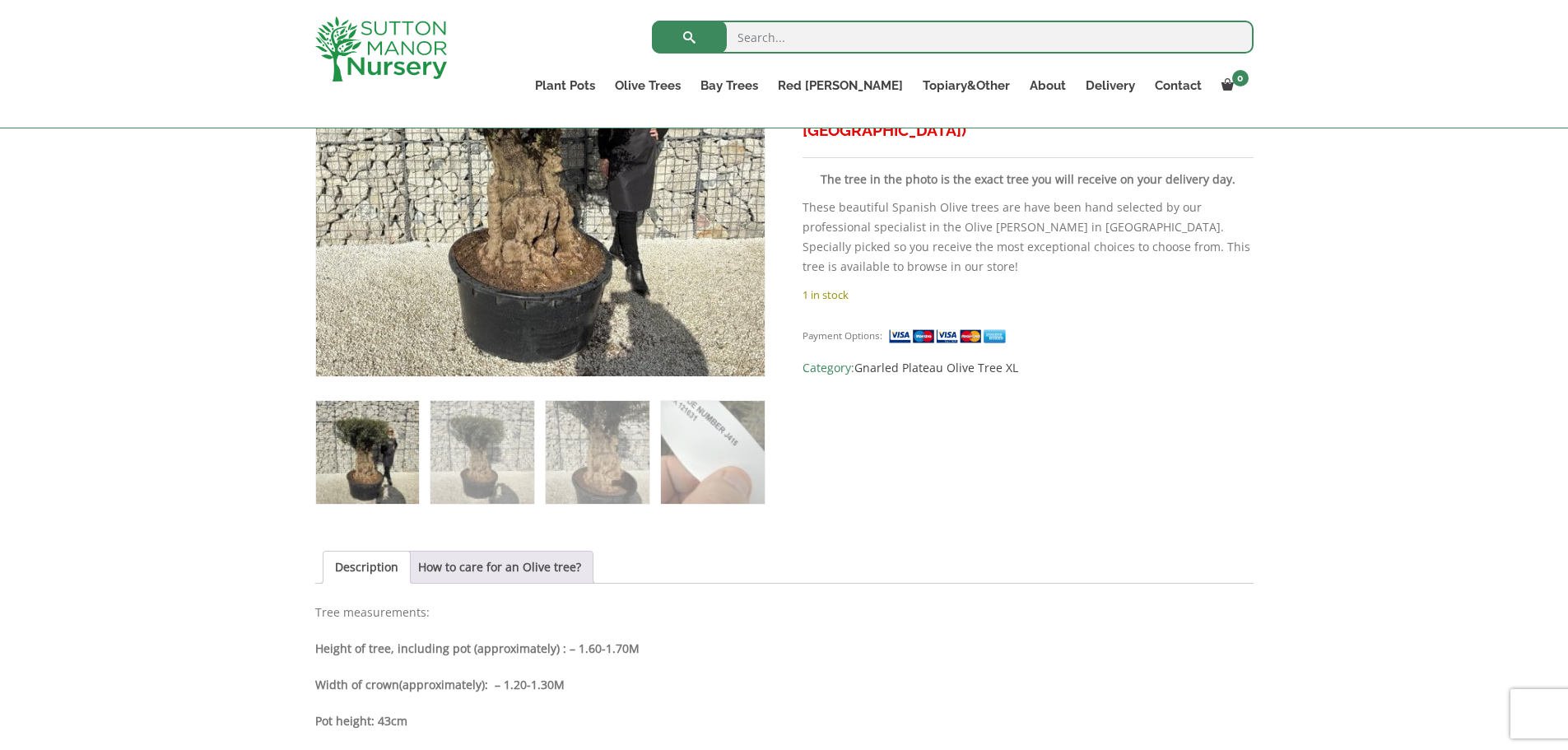
scroll to position [494, 0]
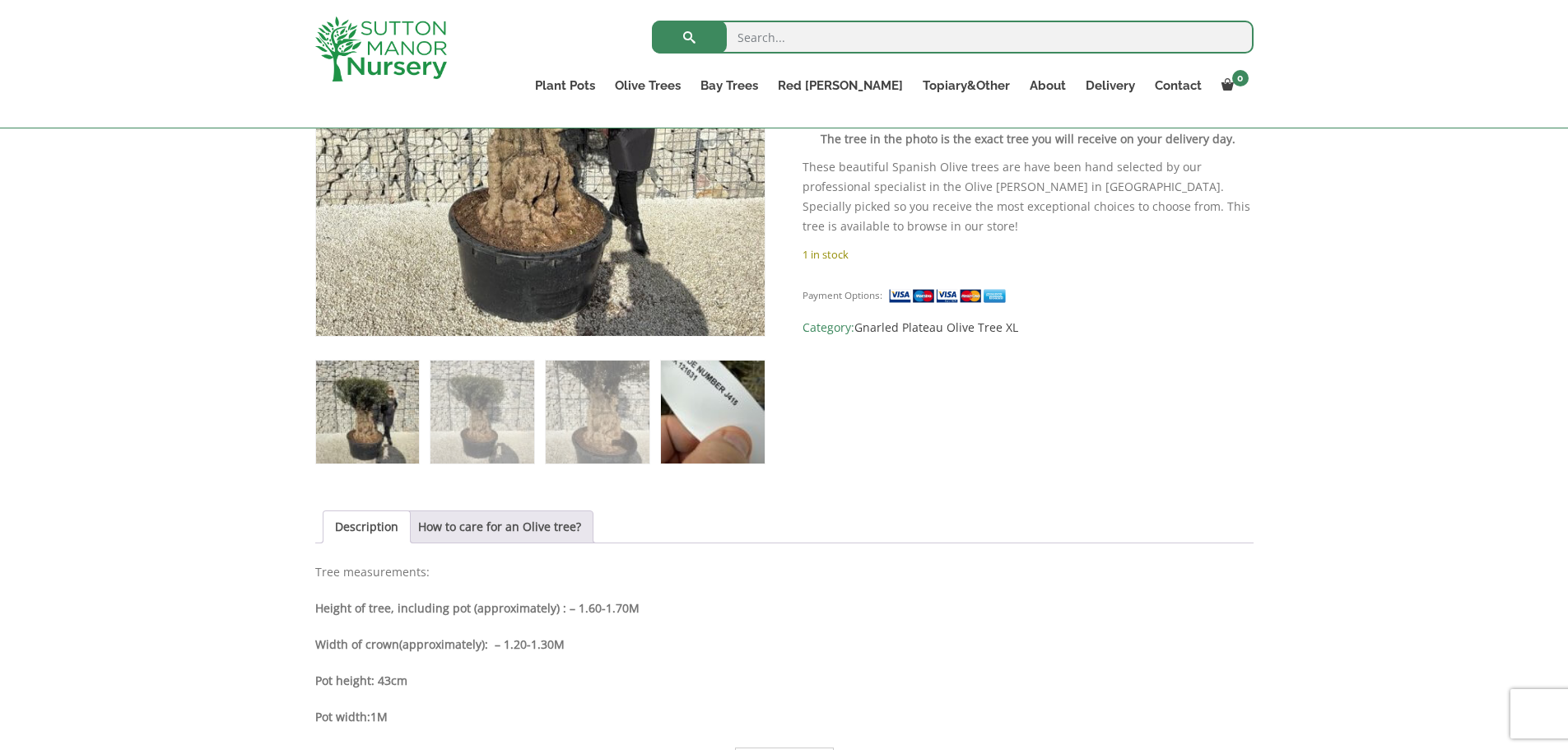
click at [730, 430] on img at bounding box center [712, 412] width 103 height 103
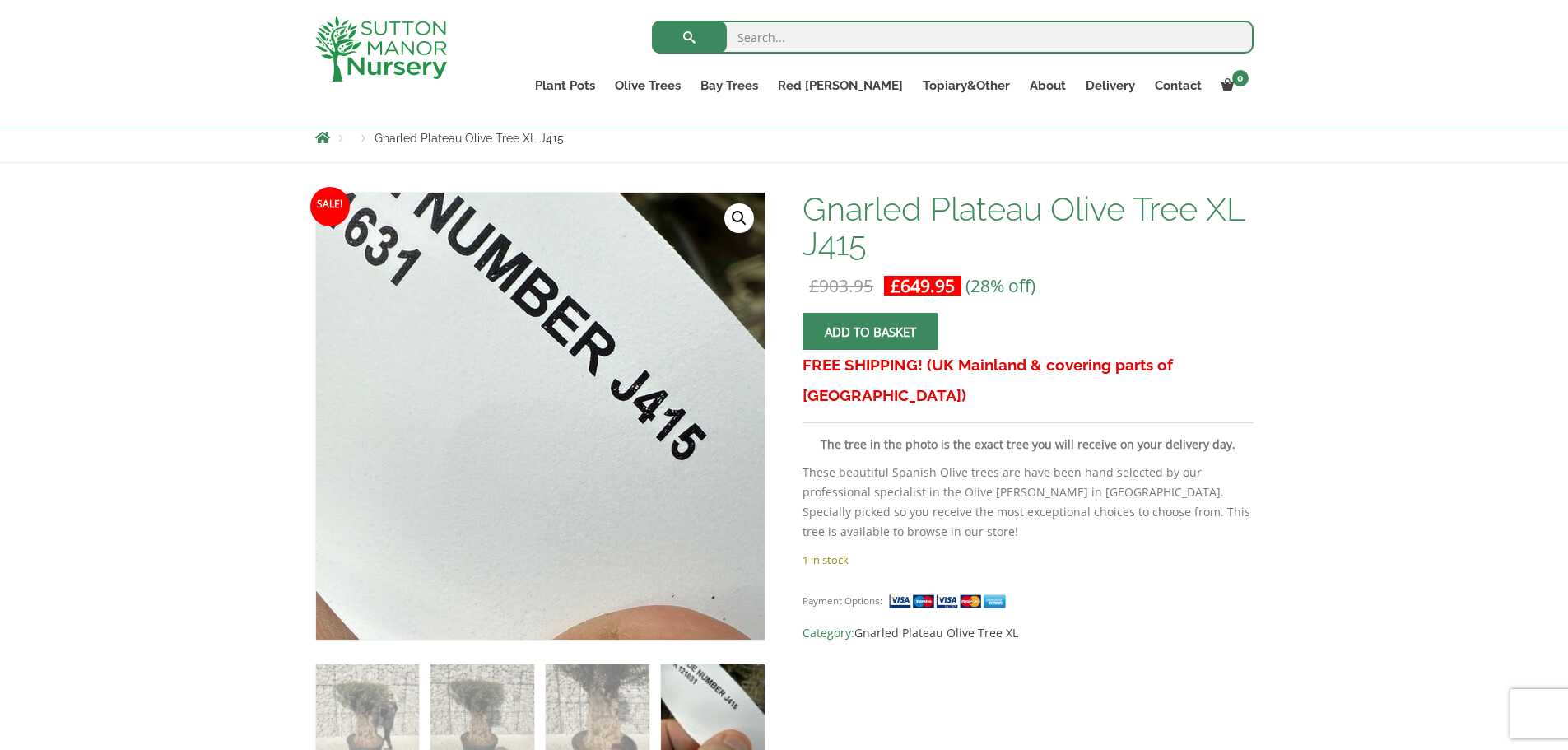
scroll to position [329, 0]
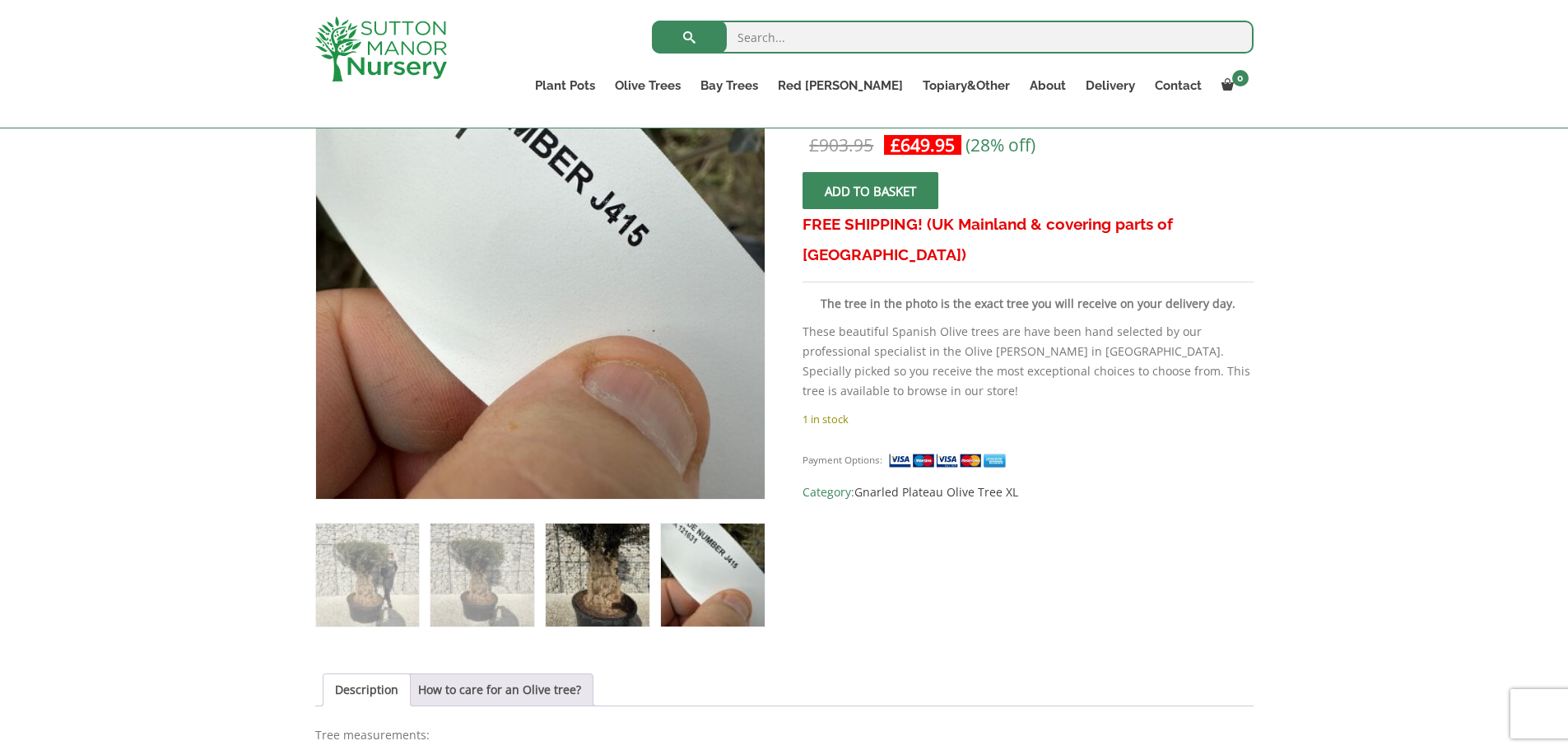
click at [604, 531] on img at bounding box center [598, 575] width 103 height 103
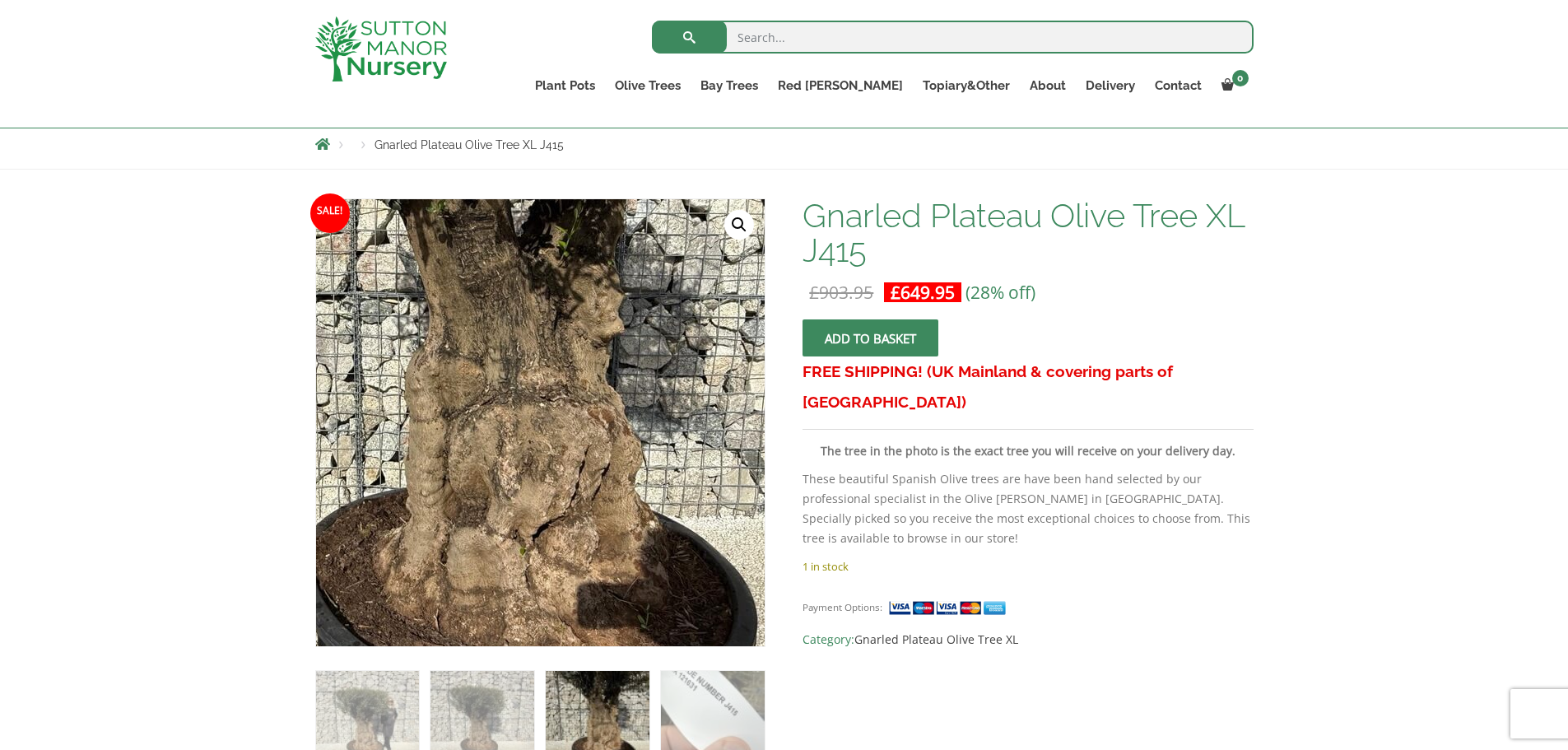
scroll to position [165, 0]
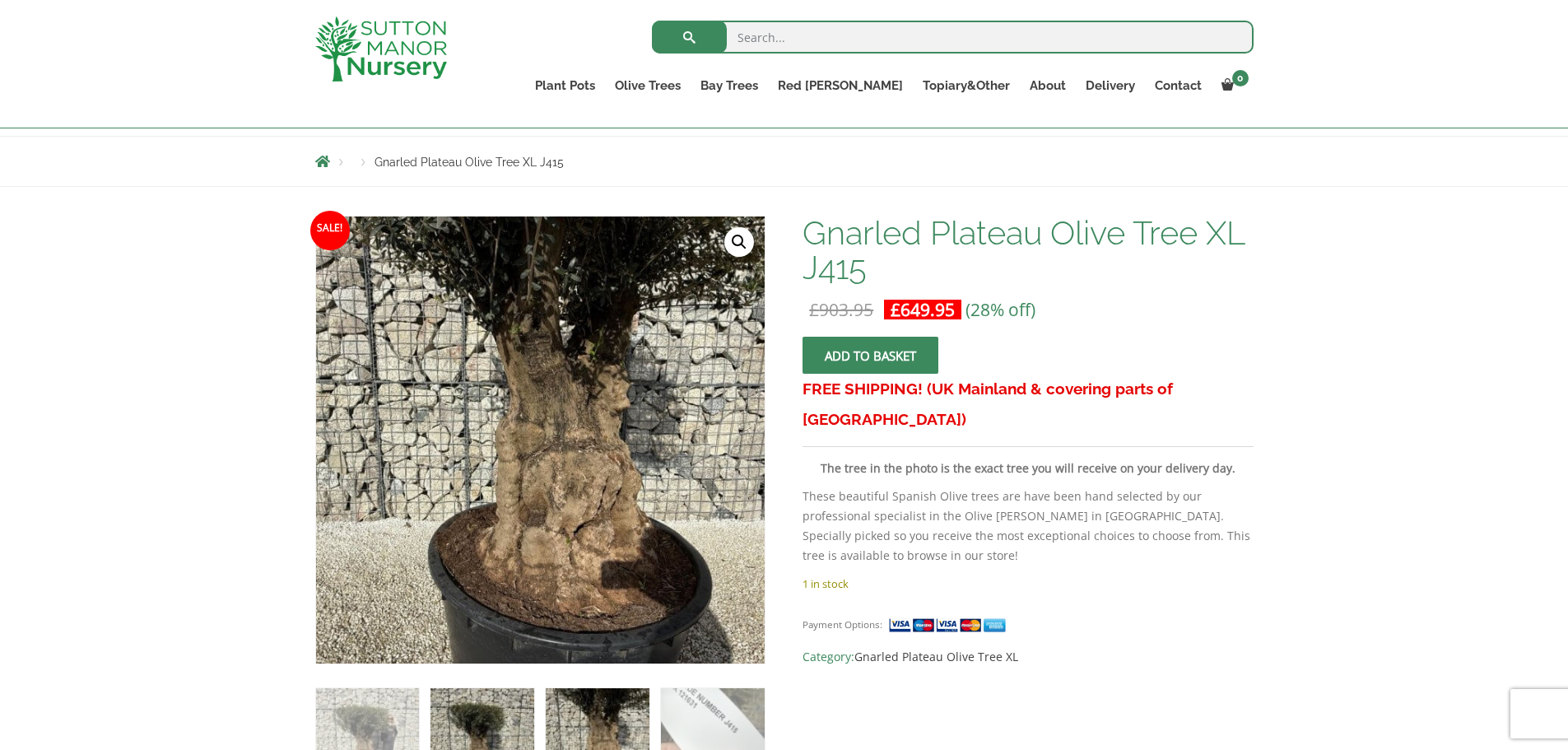
click at [501, 708] on img at bounding box center [482, 740] width 103 height 103
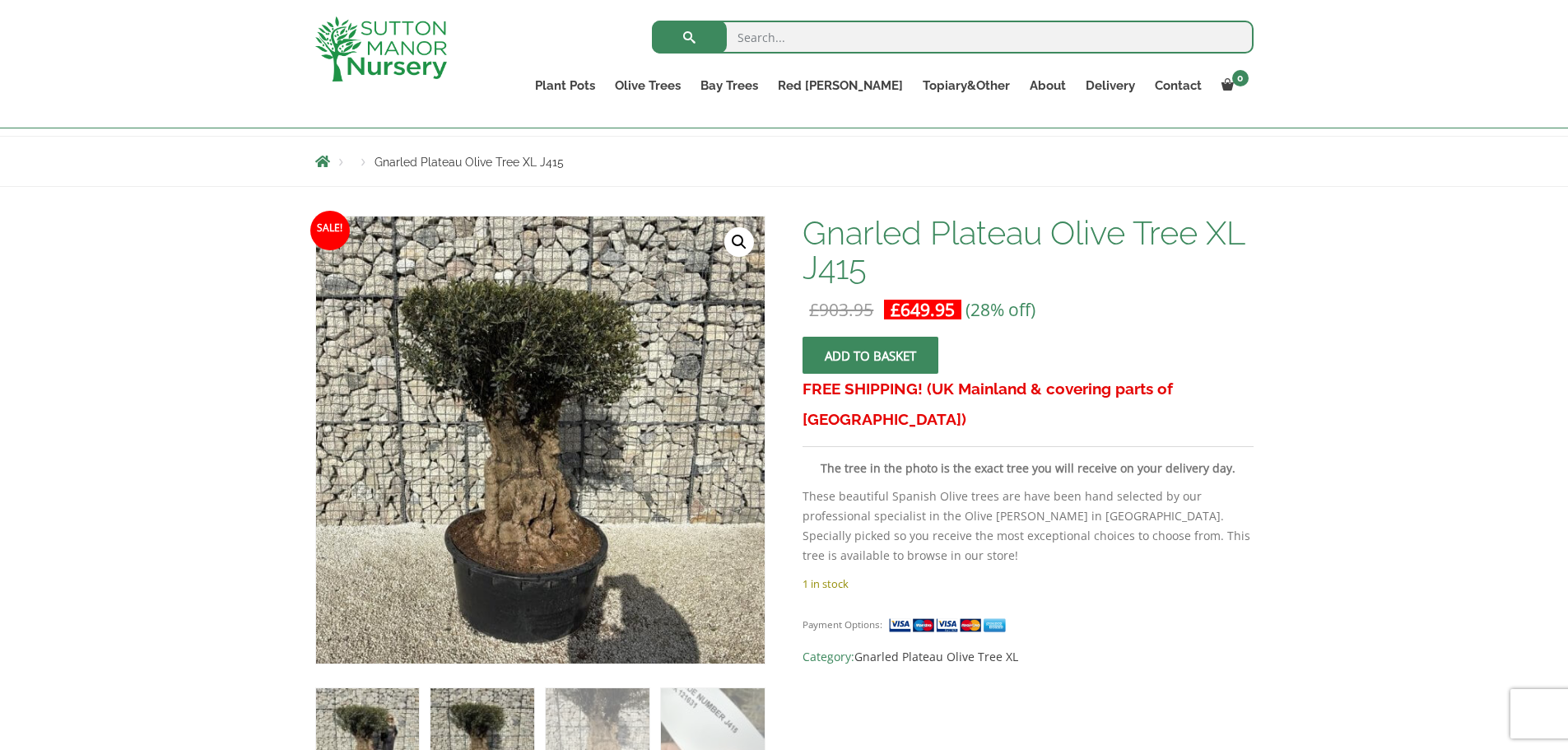
click at [378, 701] on img at bounding box center [368, 740] width 103 height 103
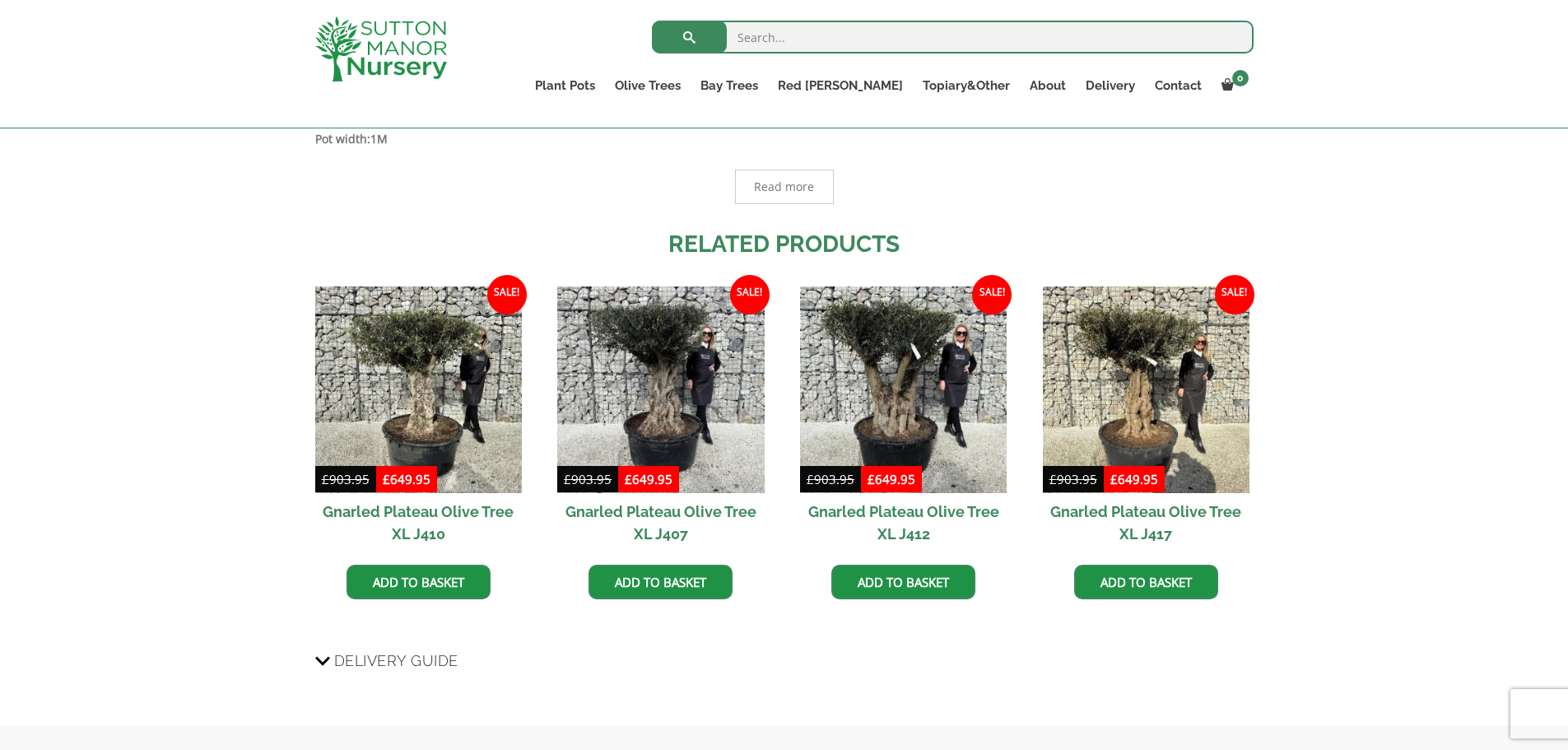
scroll to position [1071, 0]
